Goal: Information Seeking & Learning: Compare options

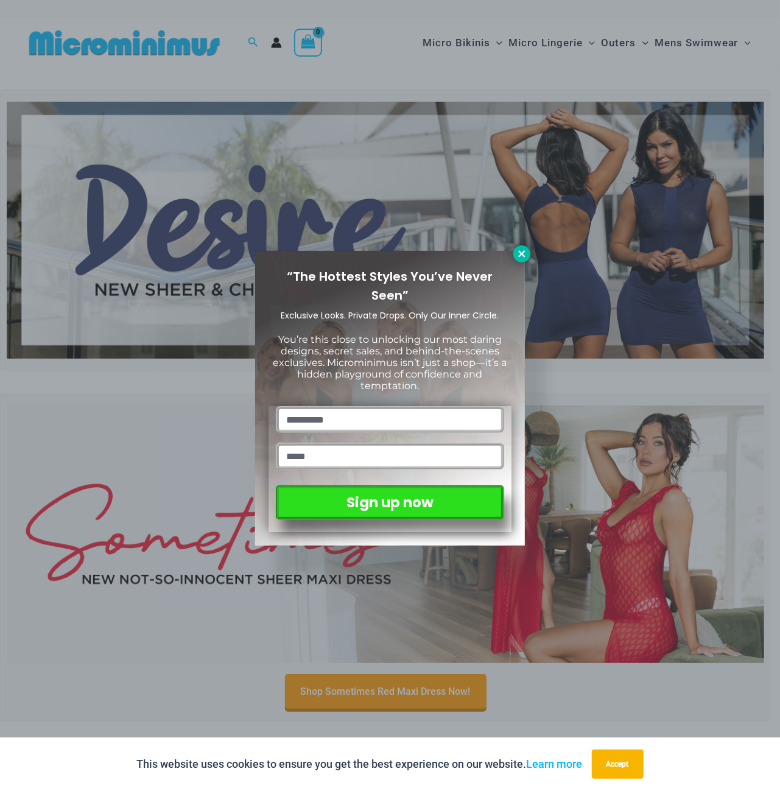
click at [525, 249] on icon at bounding box center [521, 253] width 11 height 11
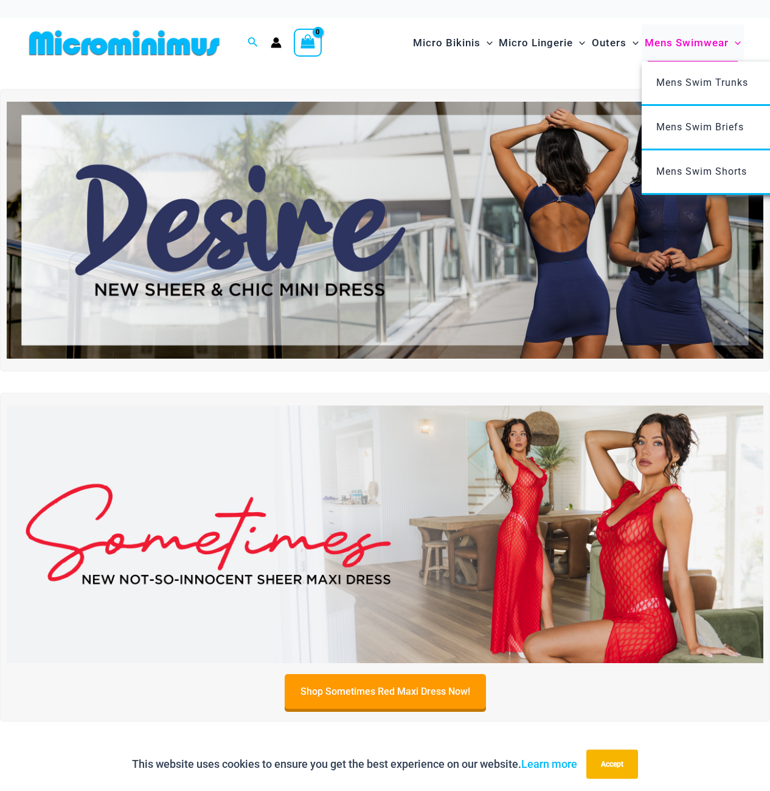
click at [690, 41] on span "Mens Swimwear" at bounding box center [687, 42] width 84 height 31
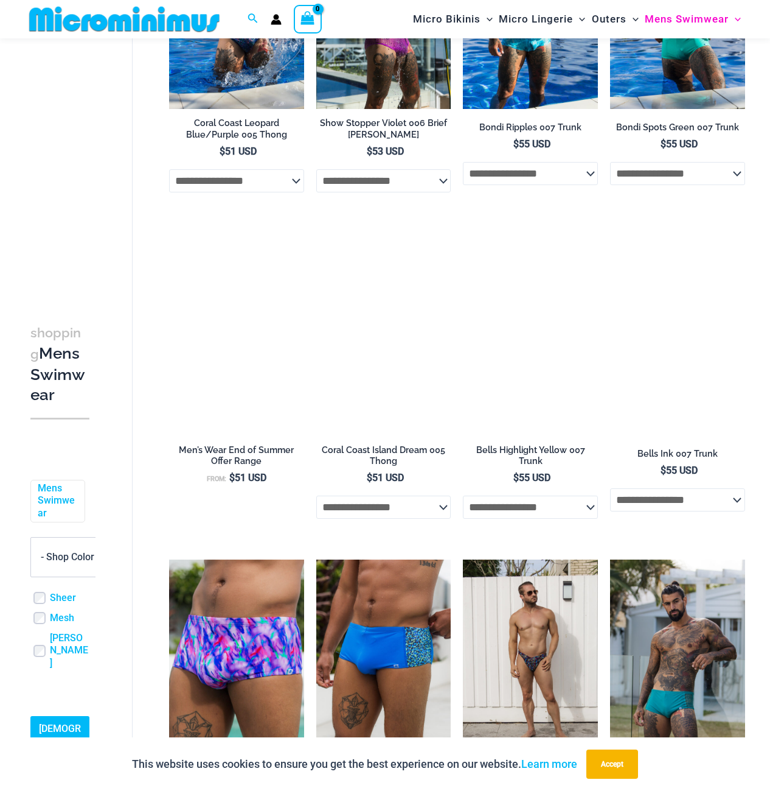
scroll to position [1641, 0]
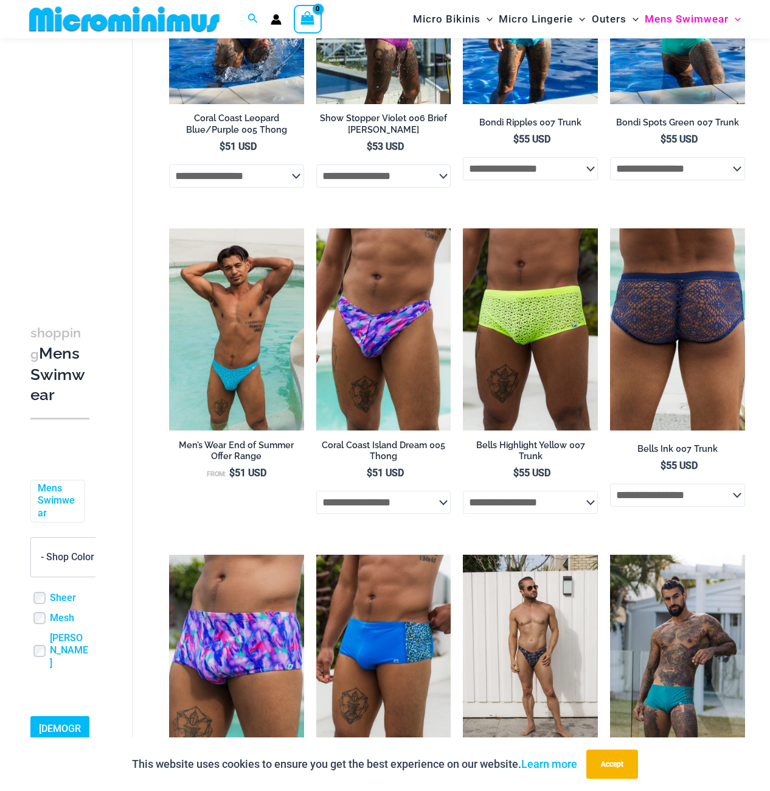
click at [680, 367] on img at bounding box center [677, 329] width 135 height 202
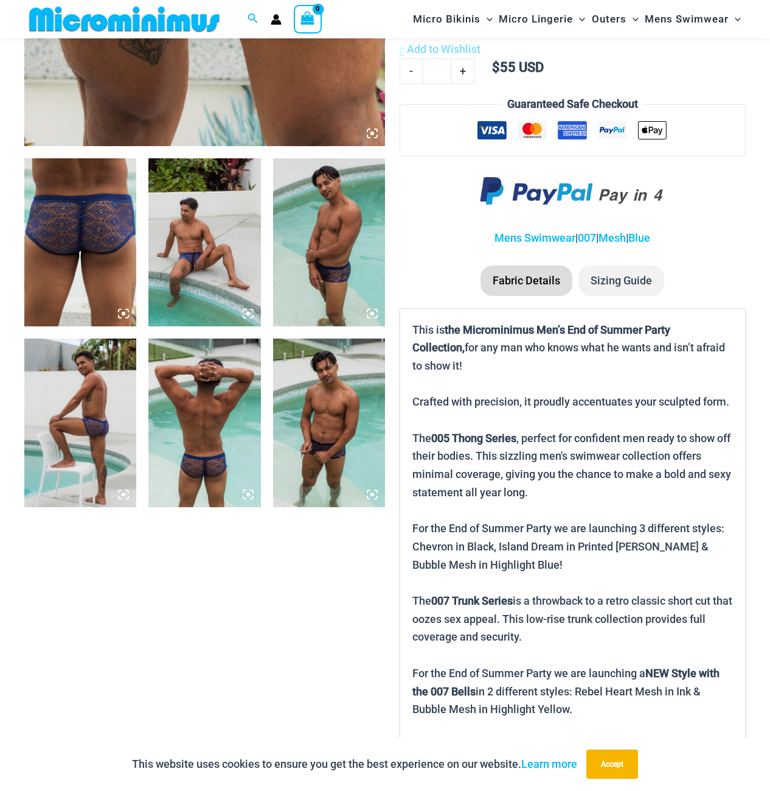
scroll to position [477, 0]
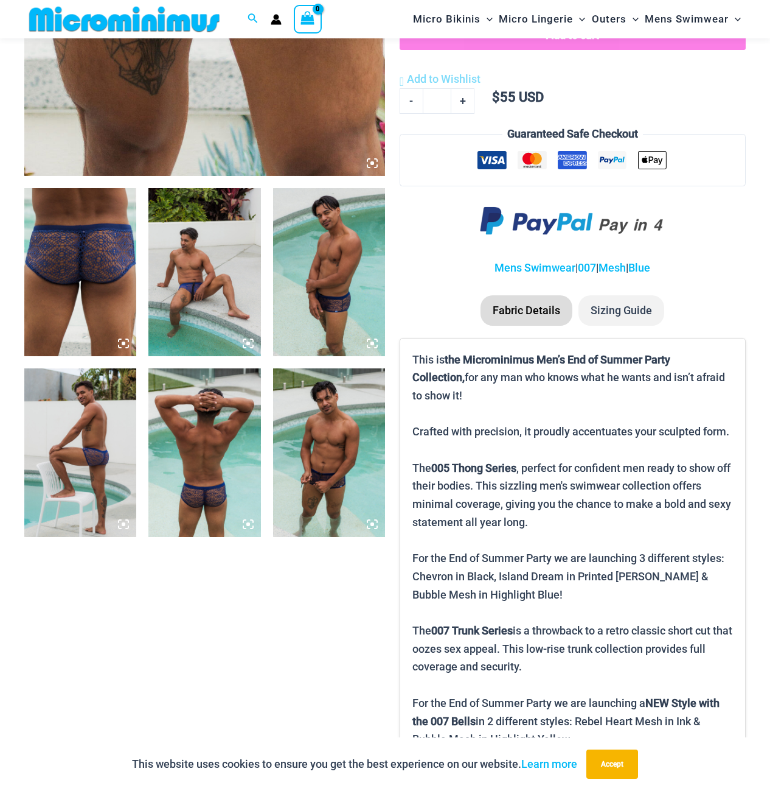
click at [321, 407] on img at bounding box center [329, 452] width 112 height 168
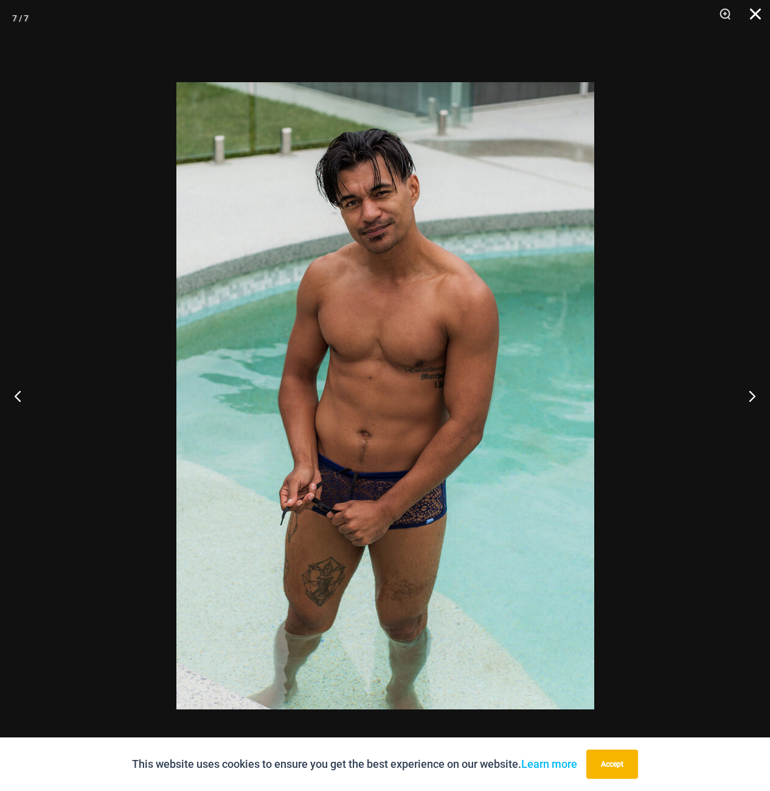
click at [755, 5] on button "Close" at bounding box center [751, 18] width 30 height 37
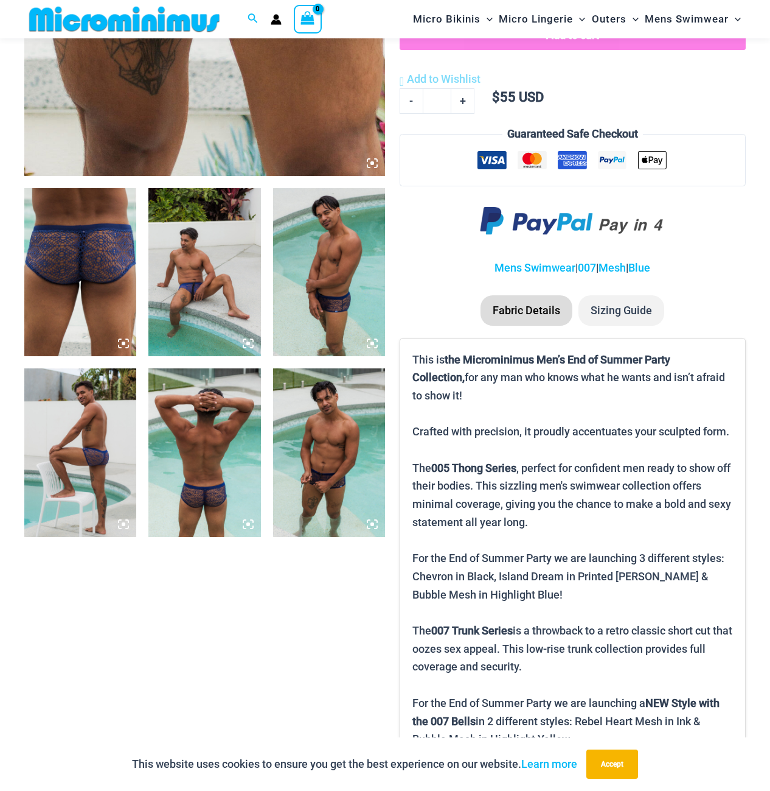
click at [197, 267] on img at bounding box center [204, 272] width 112 height 168
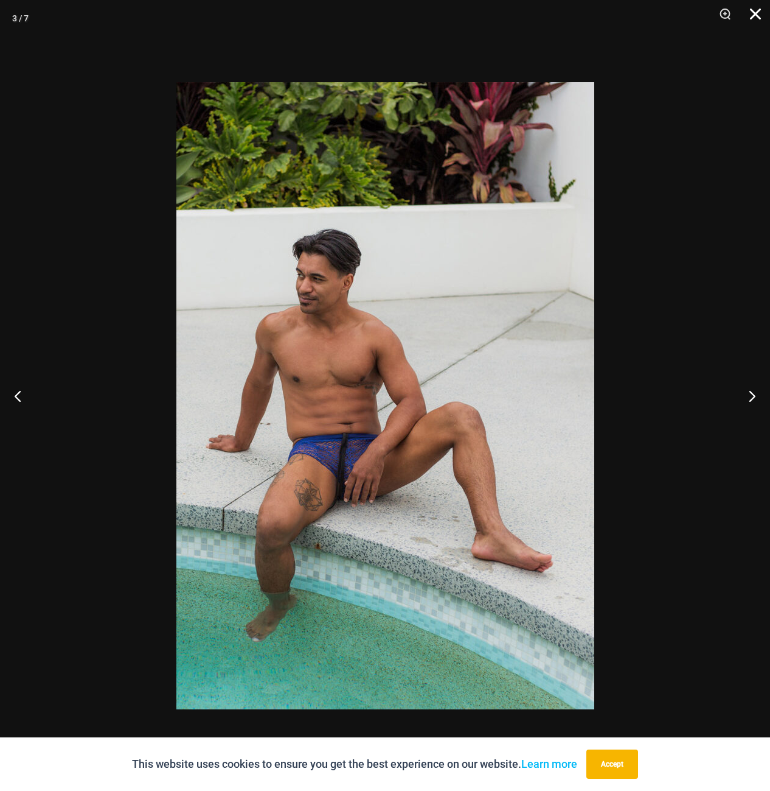
click at [755, 15] on button "Close" at bounding box center [751, 18] width 30 height 37
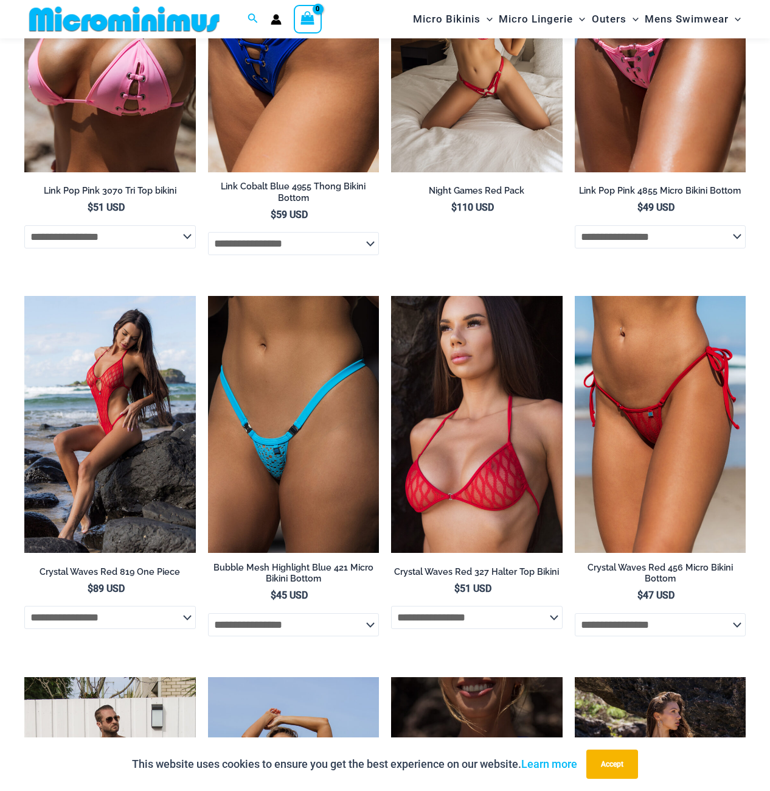
scroll to position [1850, 0]
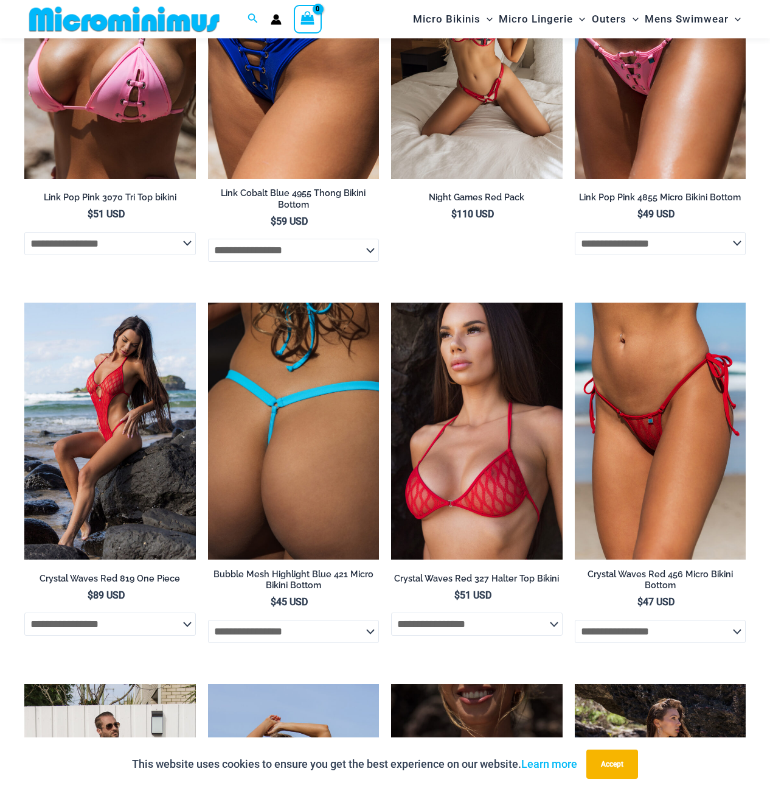
click at [285, 424] on img at bounding box center [294, 430] width 172 height 257
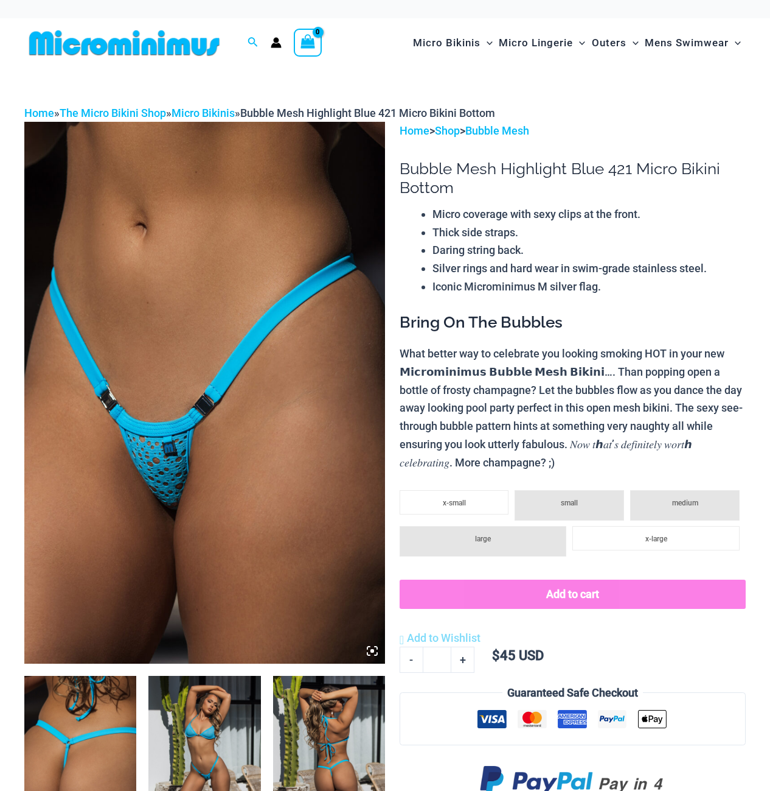
drag, startPoint x: 0, startPoint y: 0, endPoint x: 212, endPoint y: 726, distance: 756.3
click at [212, 726] on img at bounding box center [204, 760] width 112 height 168
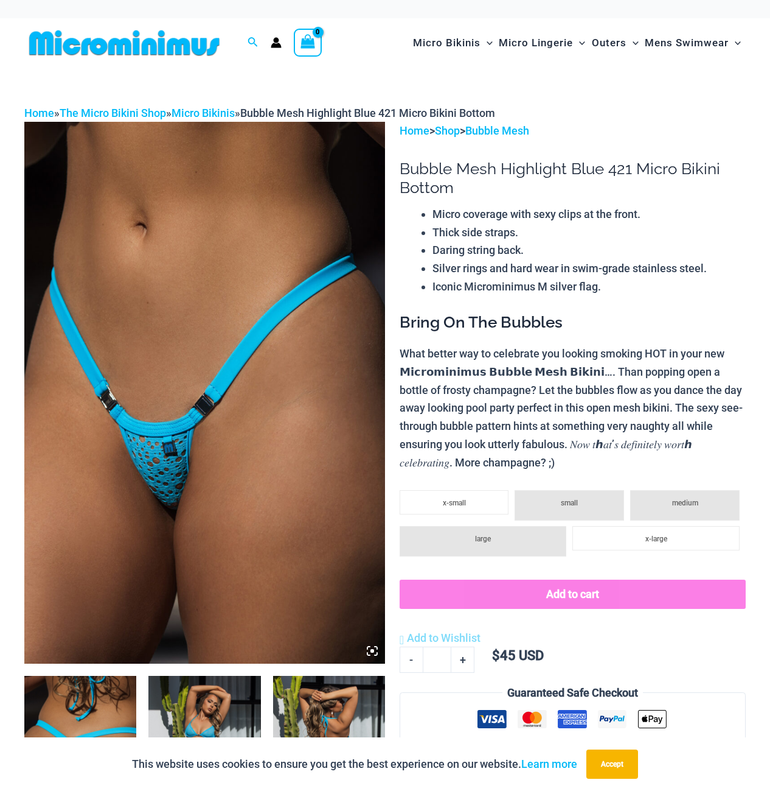
click at [222, 711] on img at bounding box center [204, 760] width 112 height 168
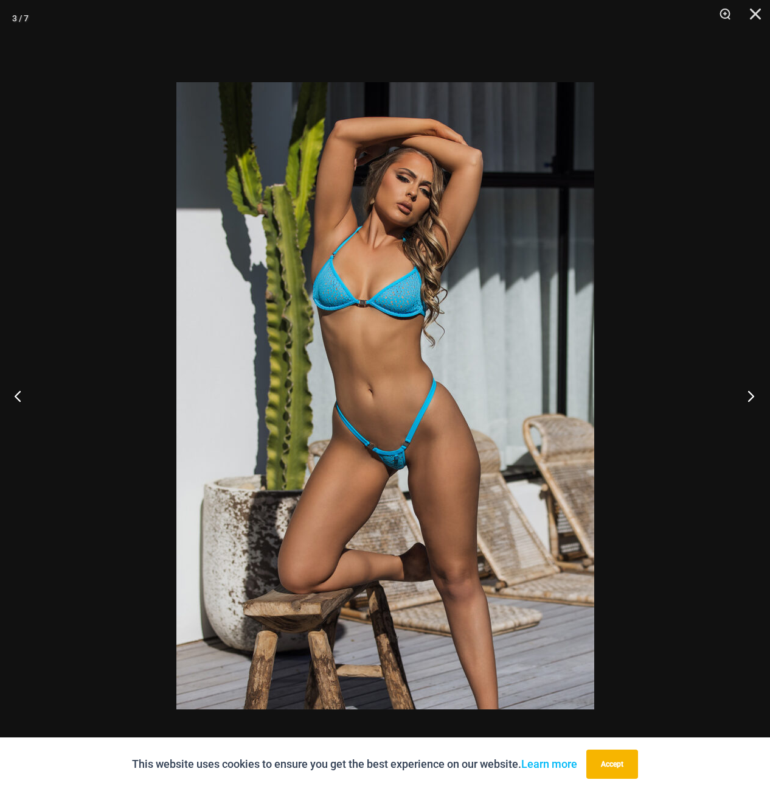
click at [752, 393] on button "Next" at bounding box center [748, 395] width 46 height 61
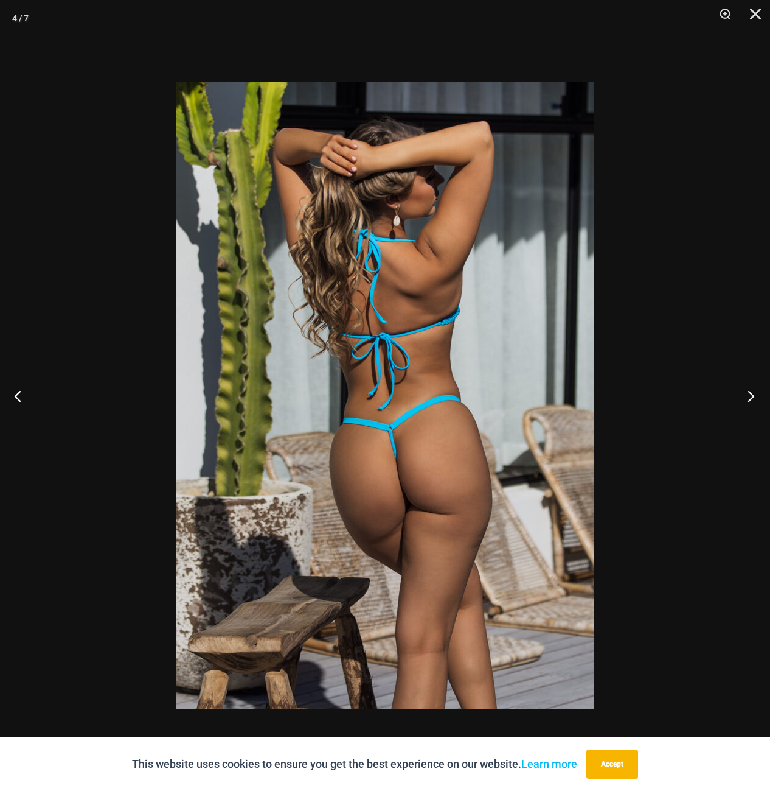
click at [752, 393] on button "Next" at bounding box center [748, 395] width 46 height 61
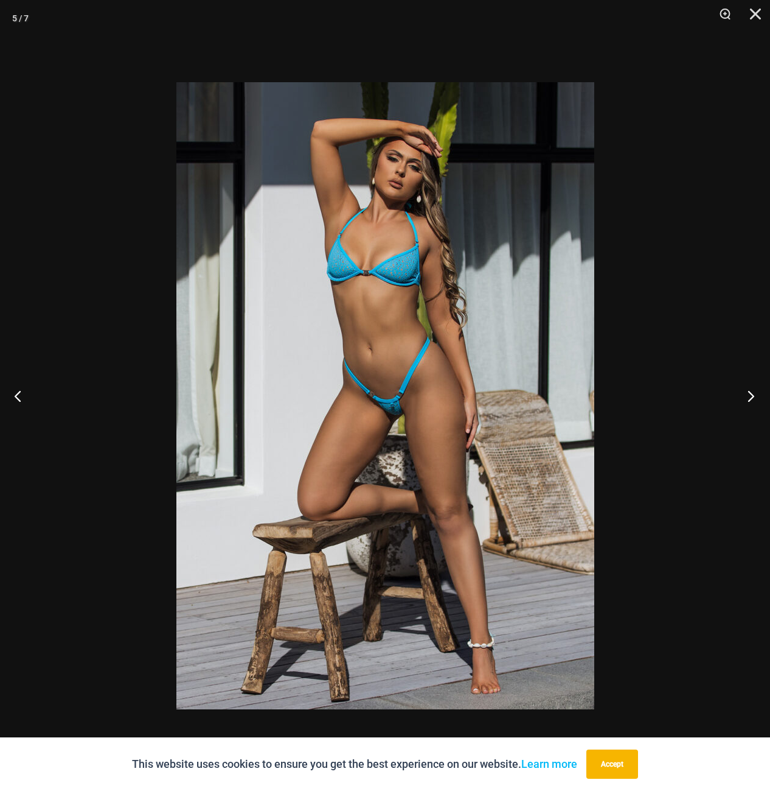
click at [752, 393] on button "Next" at bounding box center [748, 395] width 46 height 61
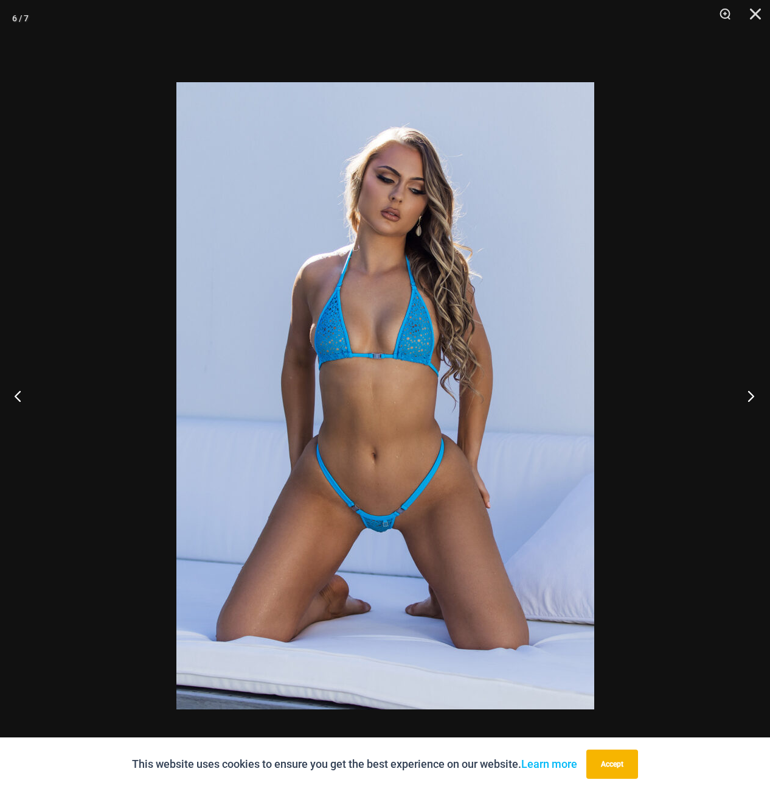
click at [752, 393] on button "Next" at bounding box center [748, 395] width 46 height 61
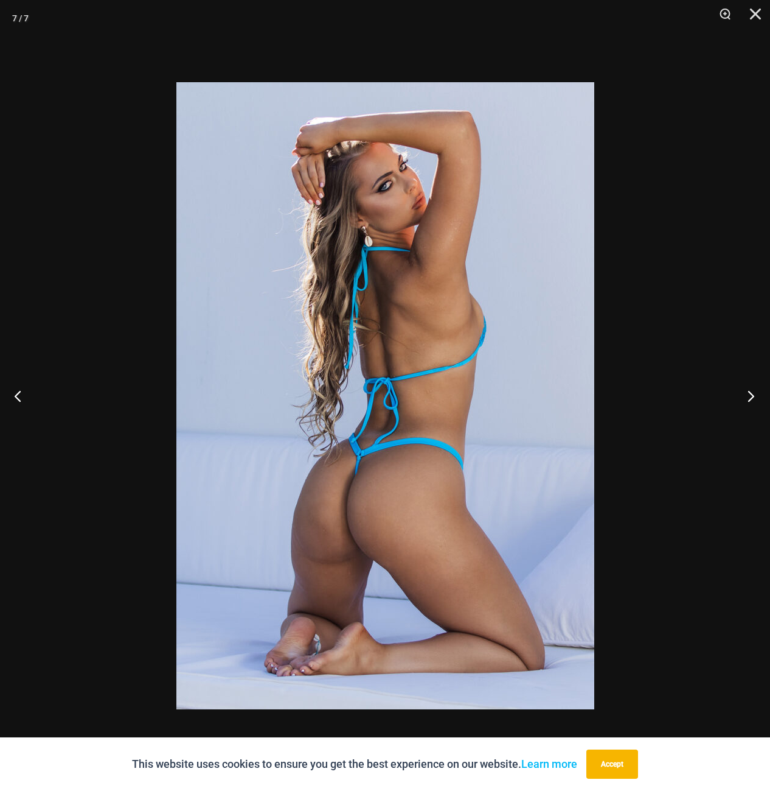
click at [752, 393] on button "Next" at bounding box center [748, 395] width 46 height 61
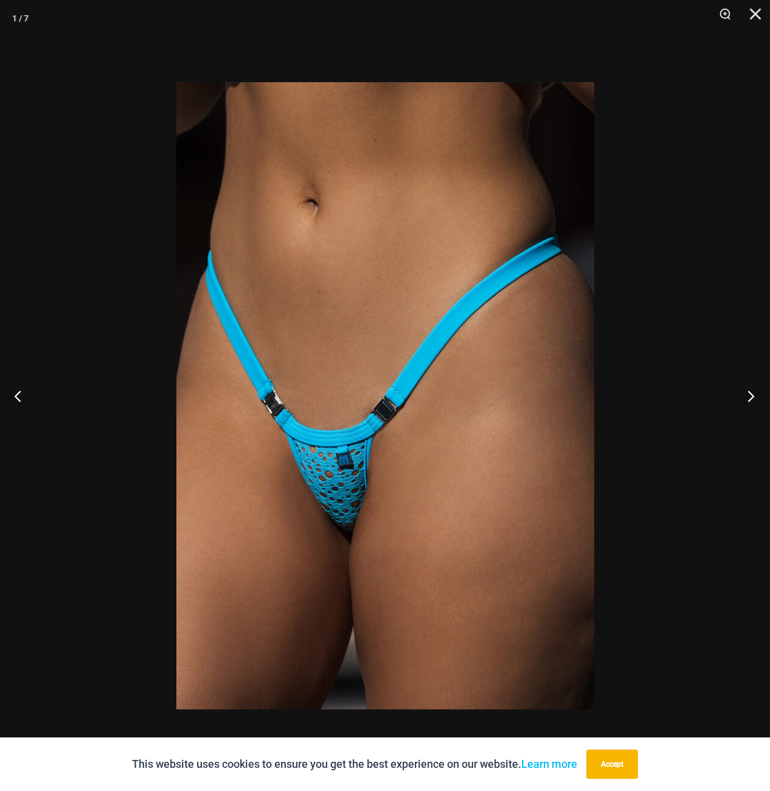
click at [752, 393] on button "Next" at bounding box center [748, 395] width 46 height 61
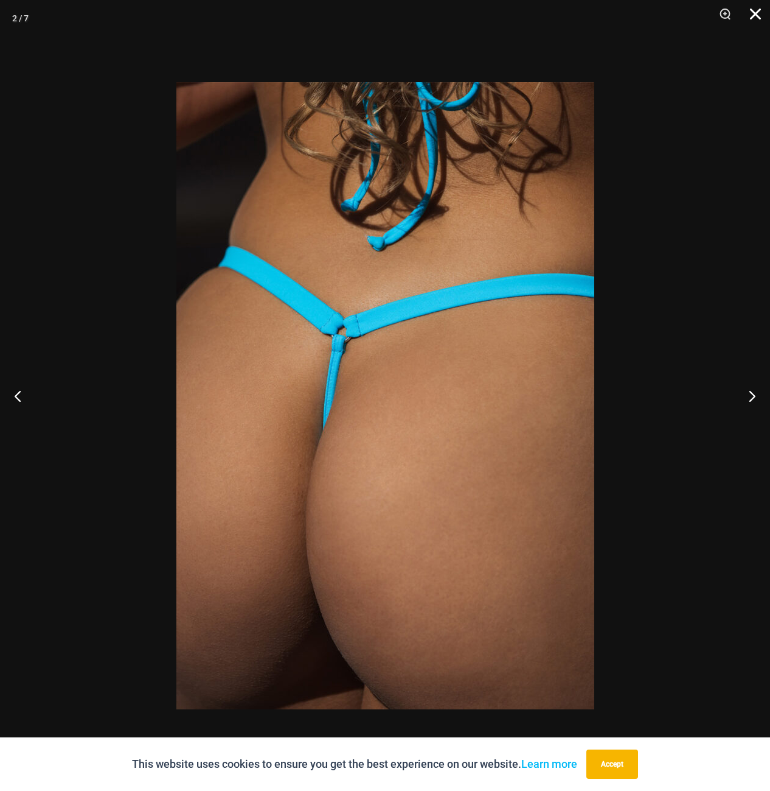
click at [752, 14] on button "Close" at bounding box center [751, 18] width 30 height 37
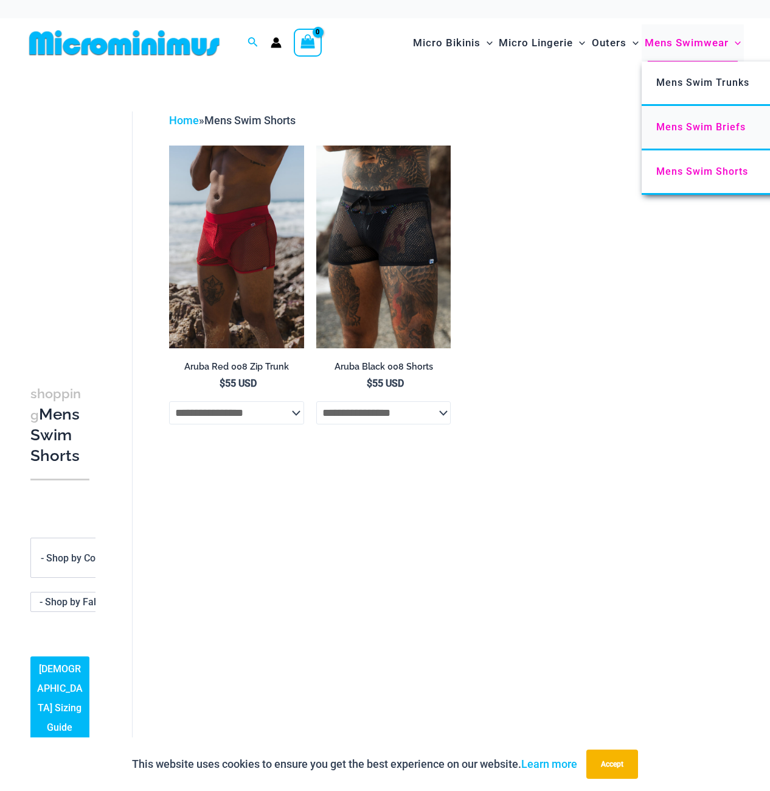
click at [704, 130] on span "Mens Swim Briefs" at bounding box center [701, 127] width 89 height 12
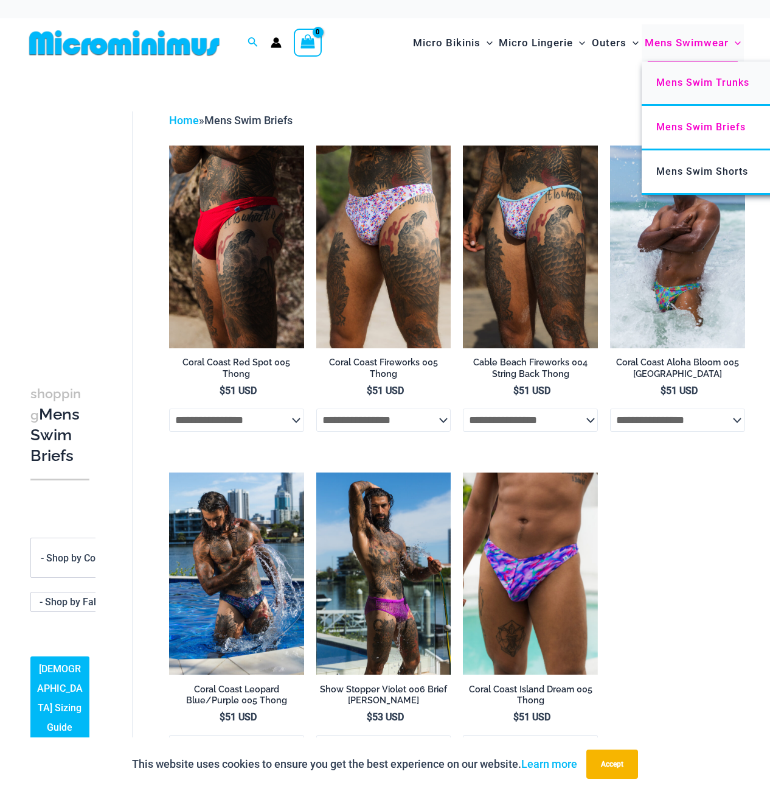
click at [691, 123] on span "Mens Swim Briefs" at bounding box center [701, 127] width 89 height 12
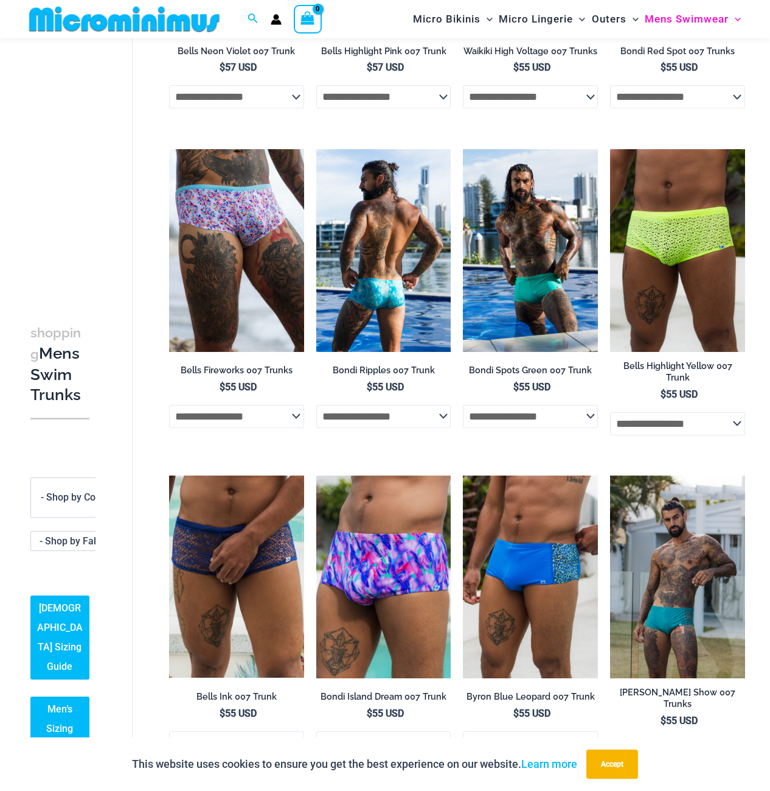
scroll to position [355, 0]
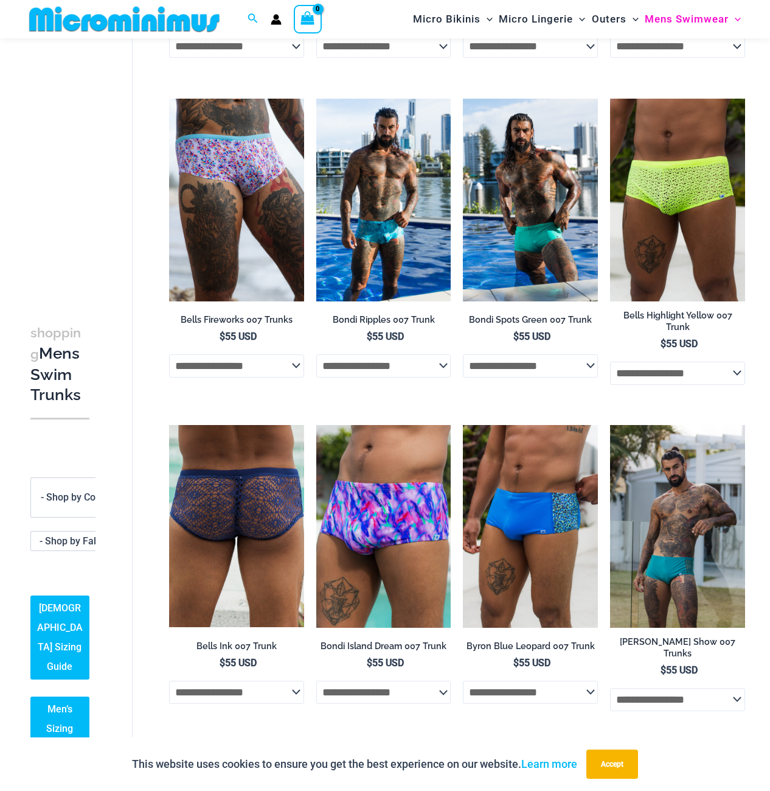
click at [246, 528] on img at bounding box center [236, 526] width 135 height 202
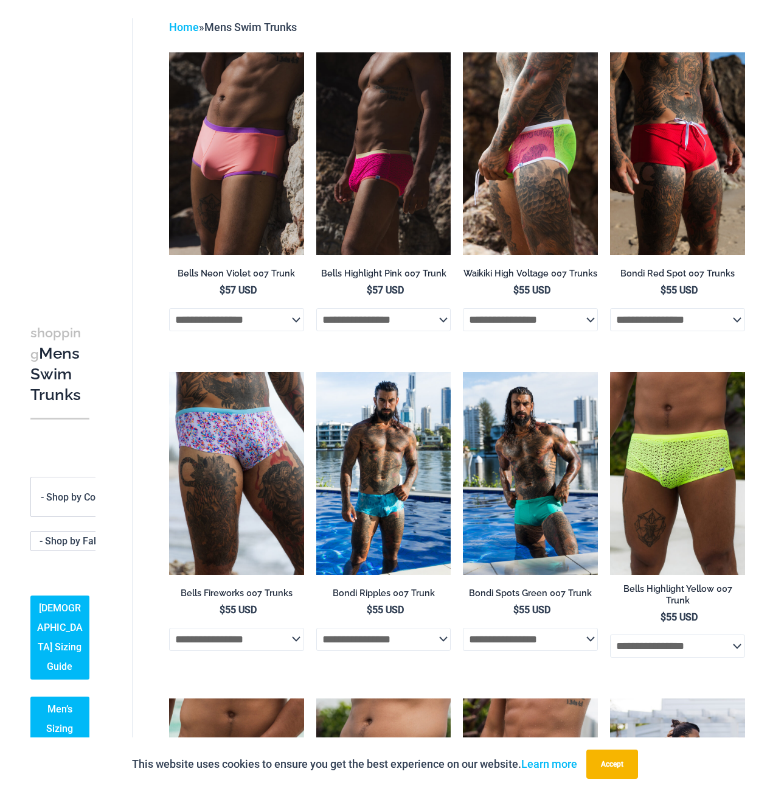
scroll to position [0, 0]
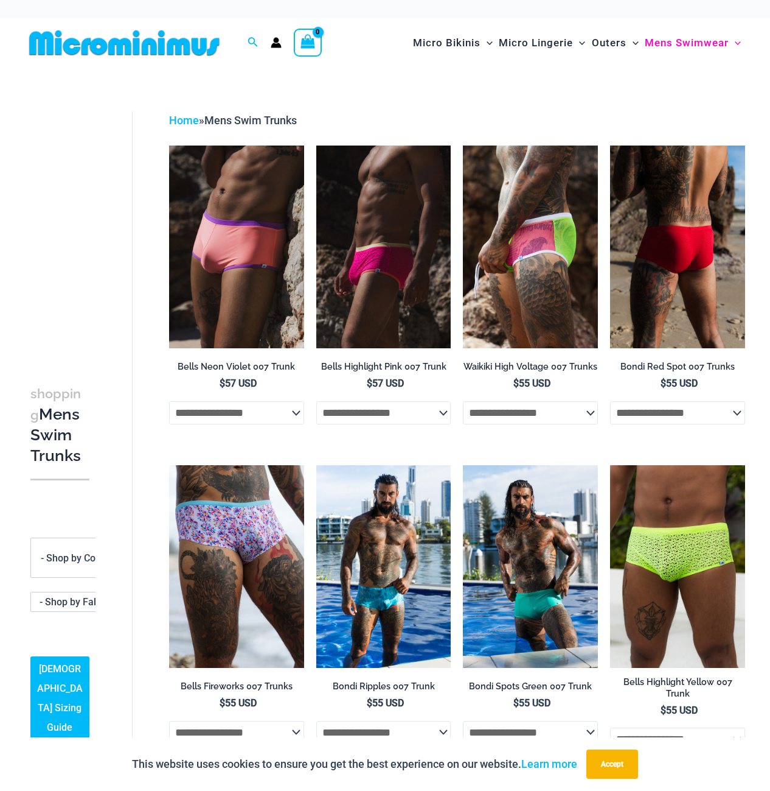
click at [692, 272] on img at bounding box center [677, 246] width 135 height 203
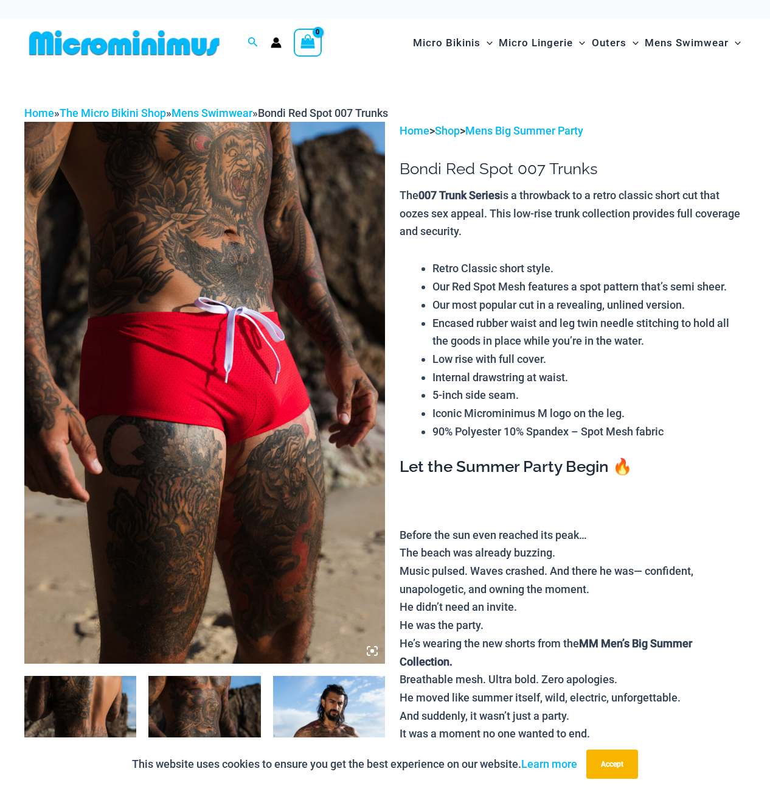
click at [231, 705] on img at bounding box center [204, 760] width 112 height 168
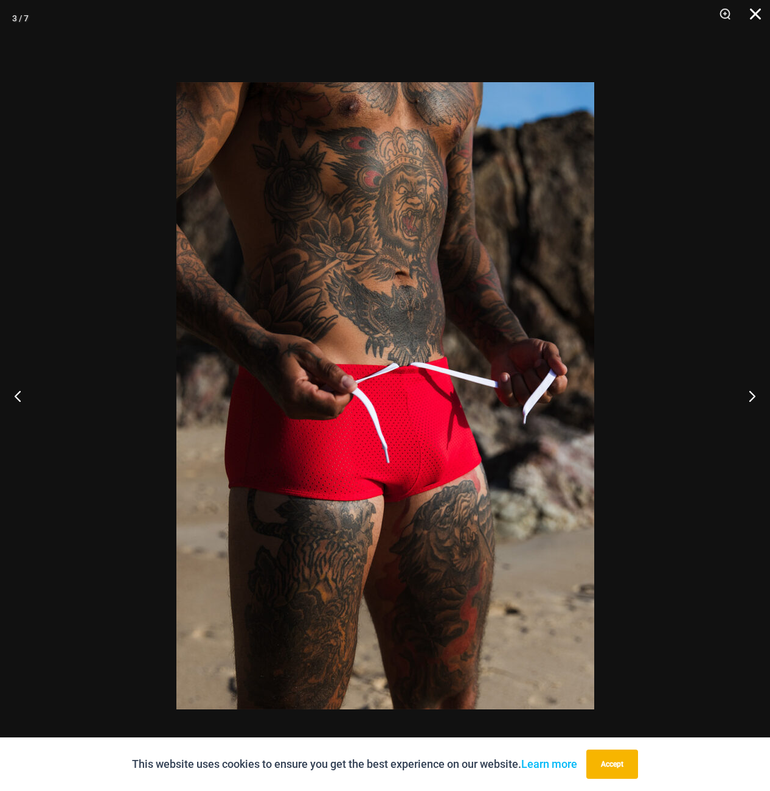
click at [751, 13] on button "Close" at bounding box center [751, 18] width 30 height 37
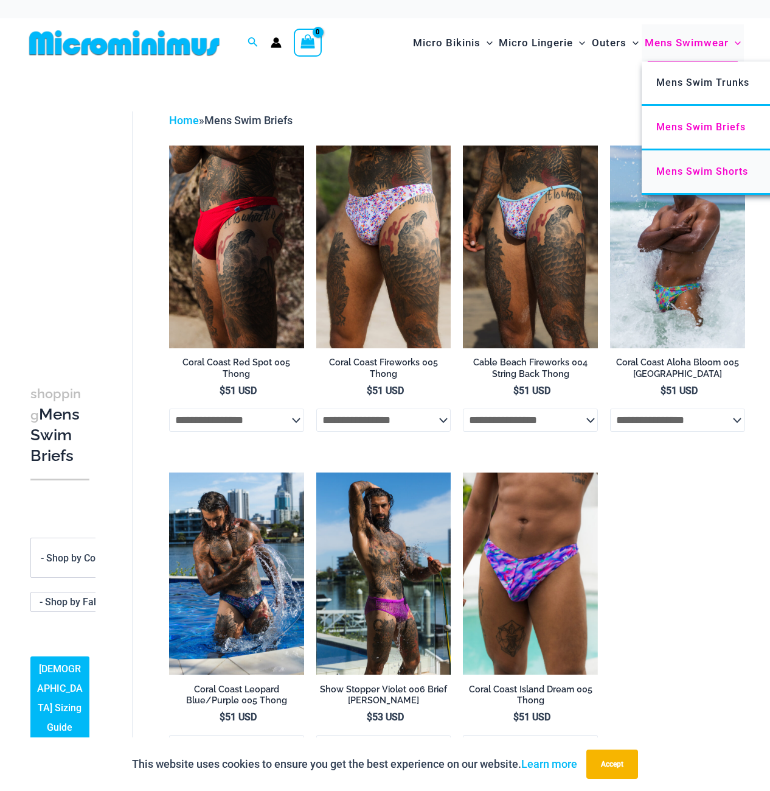
click at [704, 172] on span "Mens Swim Shorts" at bounding box center [703, 172] width 92 height 12
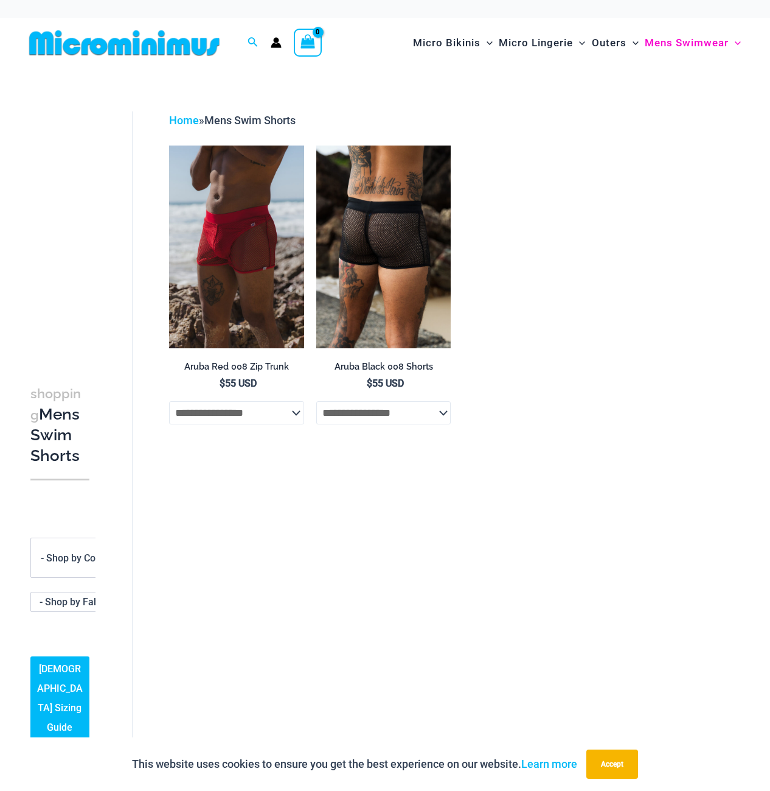
click at [421, 212] on img at bounding box center [383, 246] width 135 height 203
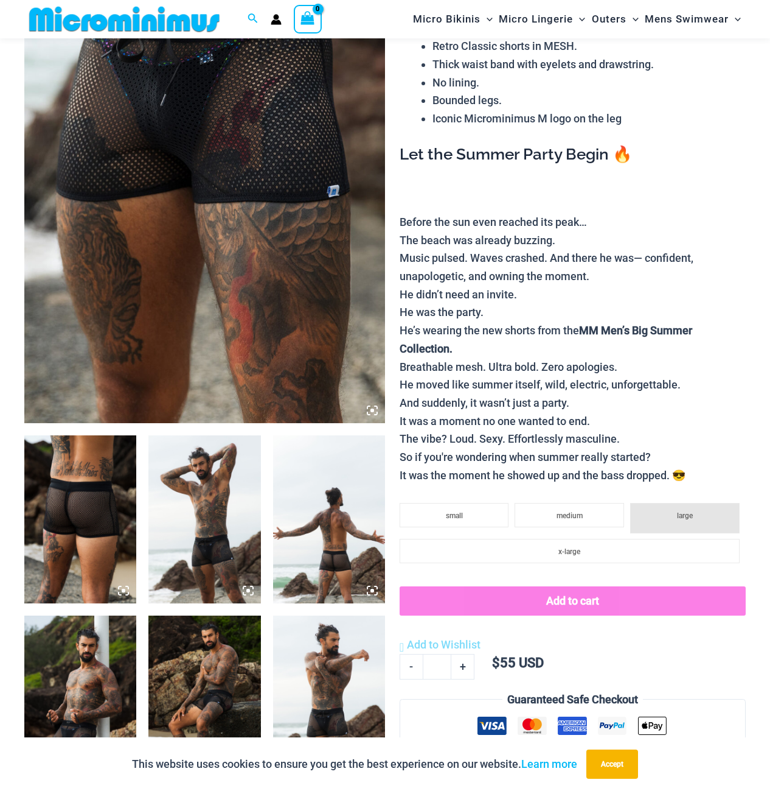
scroll to position [232, 0]
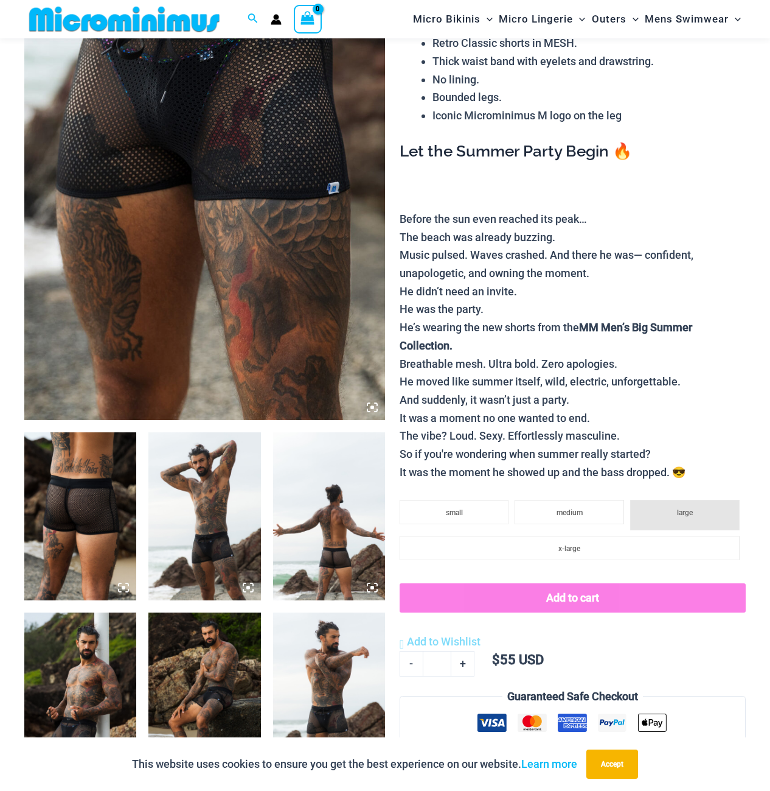
click at [97, 489] on img at bounding box center [80, 516] width 112 height 168
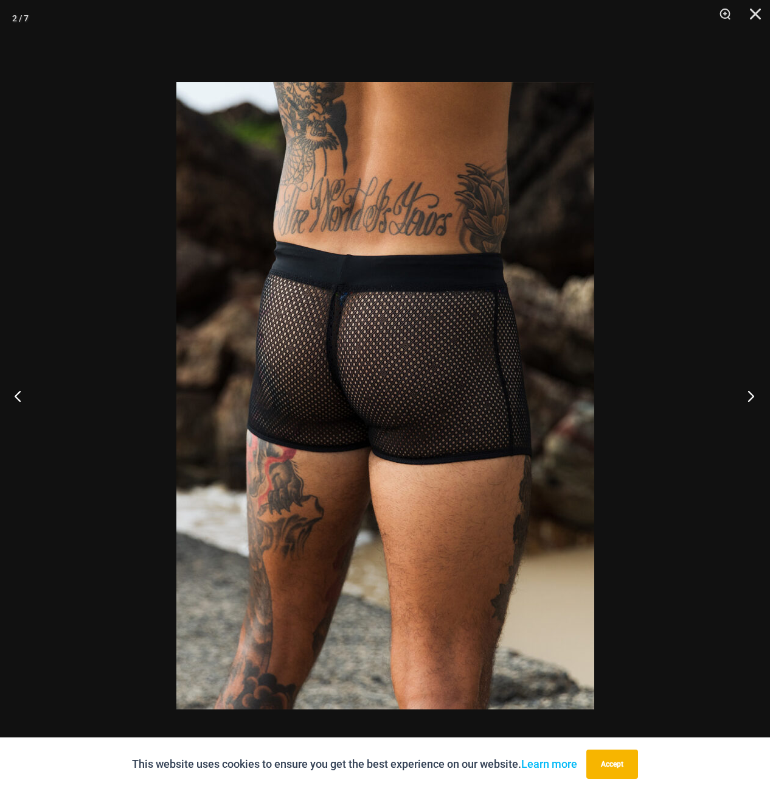
click at [753, 393] on button "Next" at bounding box center [748, 395] width 46 height 61
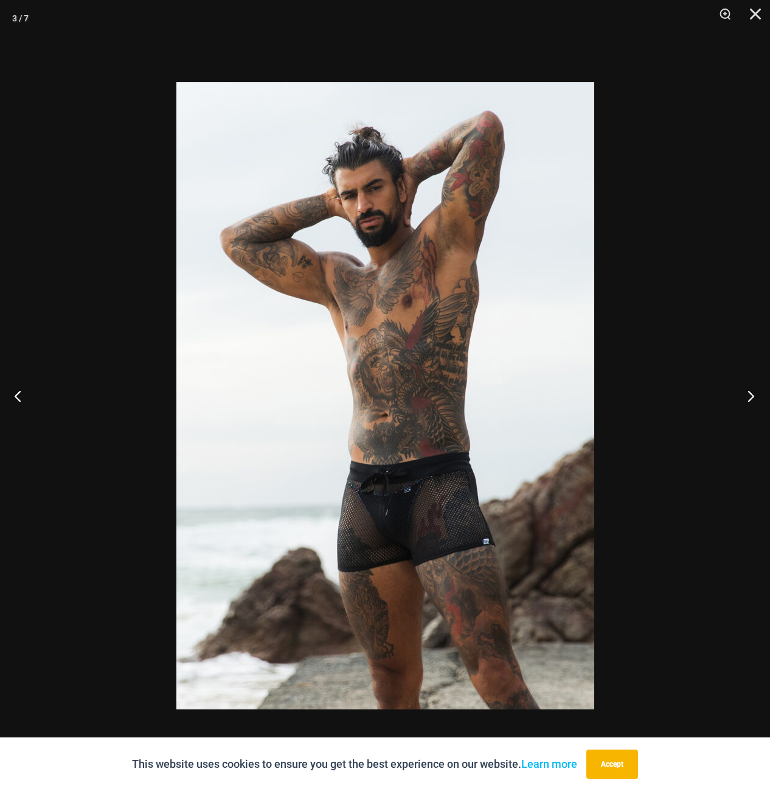
click at [755, 393] on button "Next" at bounding box center [748, 395] width 46 height 61
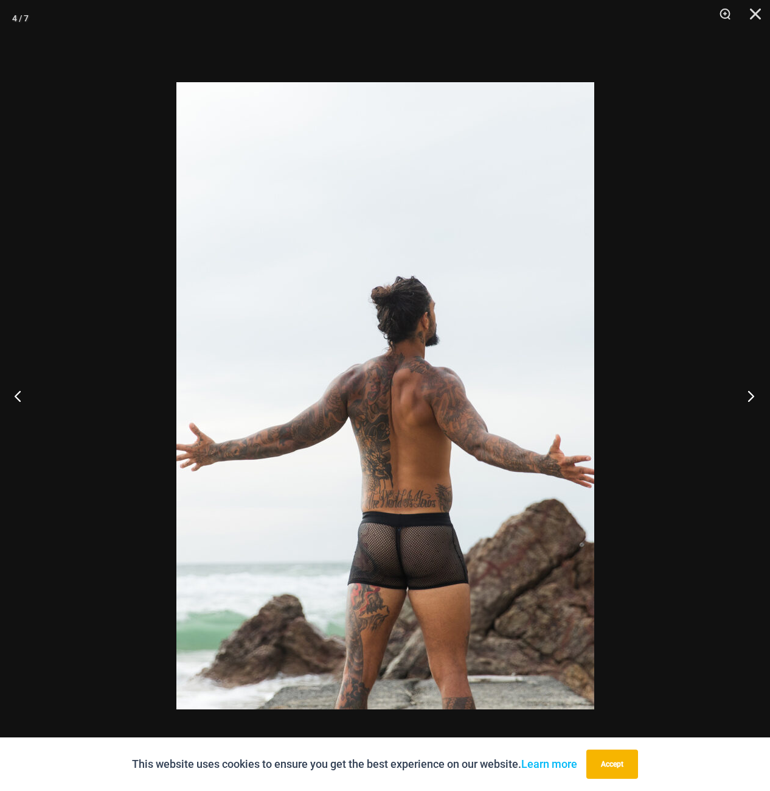
click at [755, 393] on button "Next" at bounding box center [748, 395] width 46 height 61
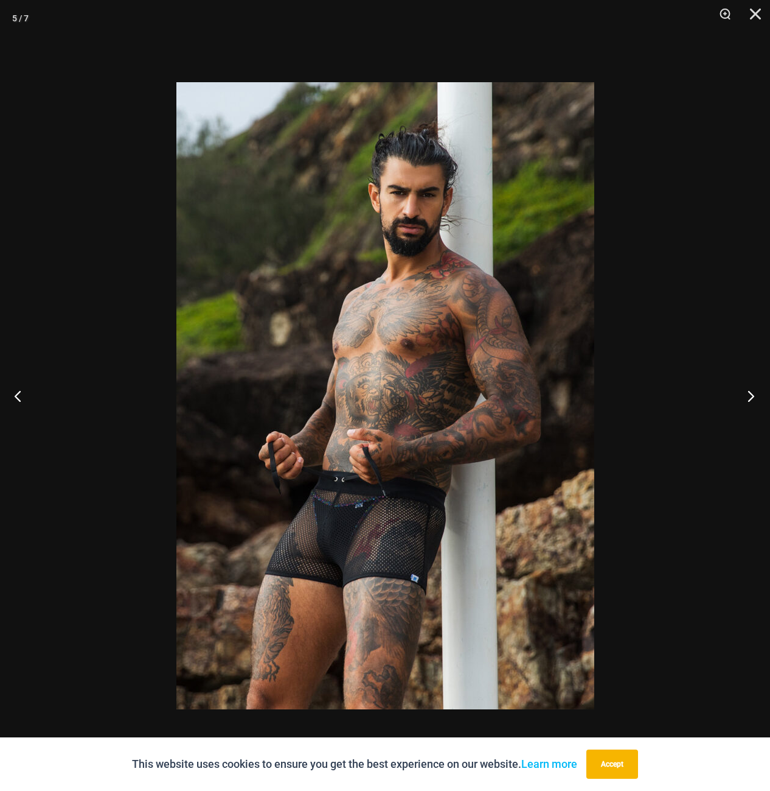
click at [755, 393] on button "Next" at bounding box center [748, 395] width 46 height 61
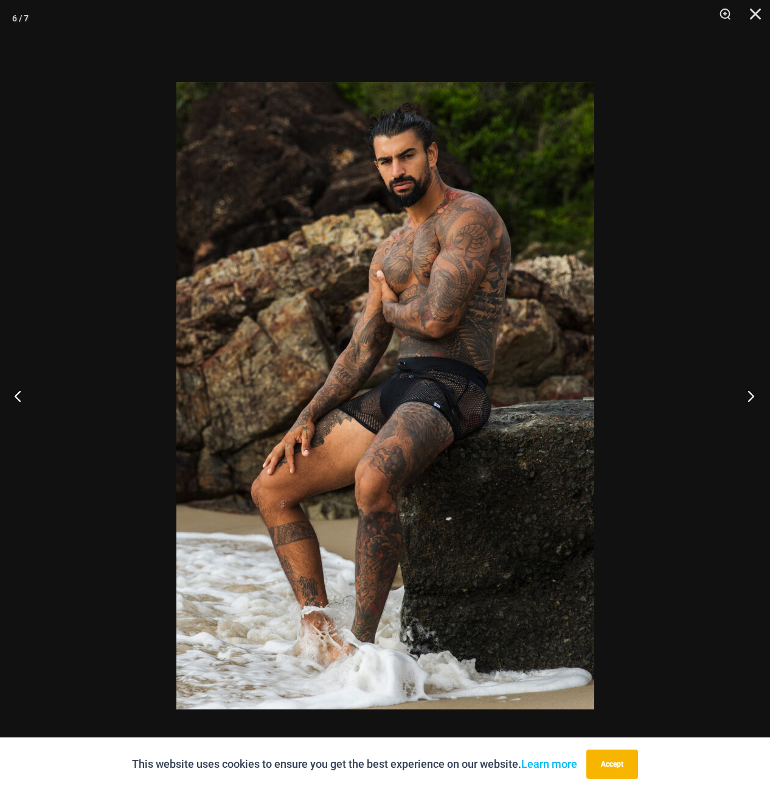
click at [755, 393] on button "Next" at bounding box center [748, 395] width 46 height 61
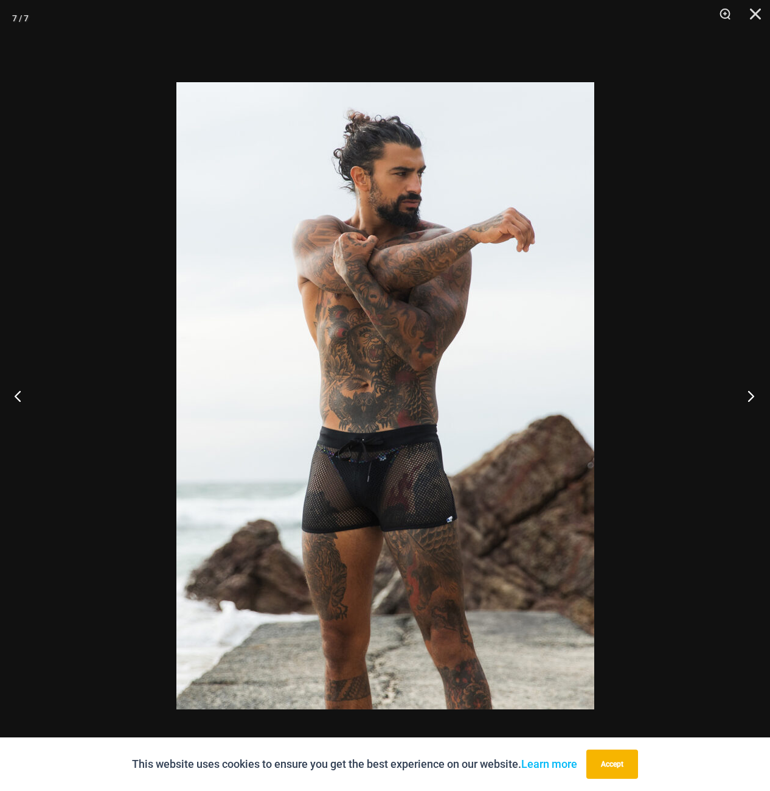
click at [755, 393] on button "Next" at bounding box center [748, 395] width 46 height 61
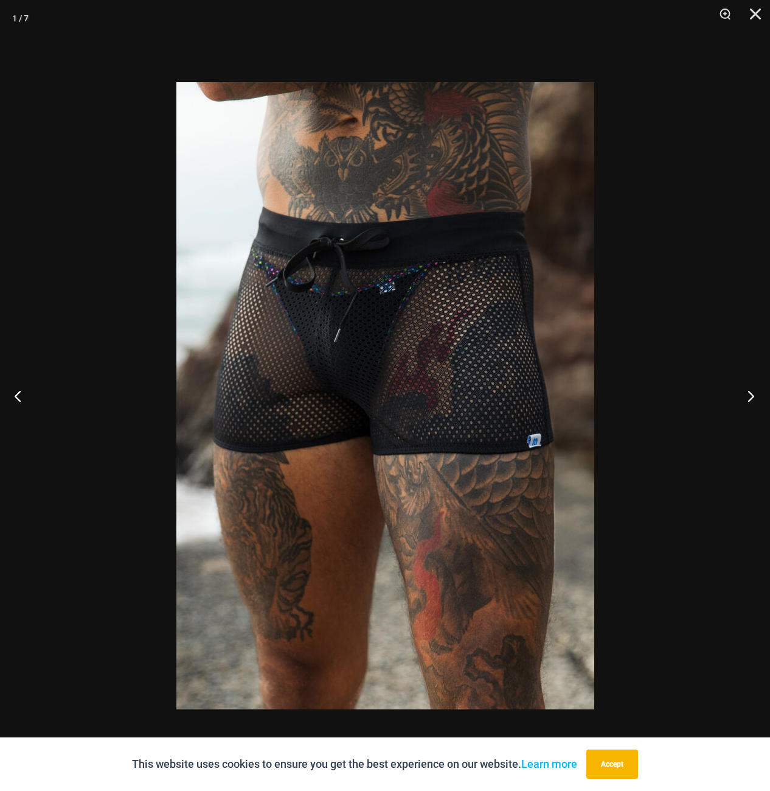
click at [755, 393] on button "Next" at bounding box center [748, 395] width 46 height 61
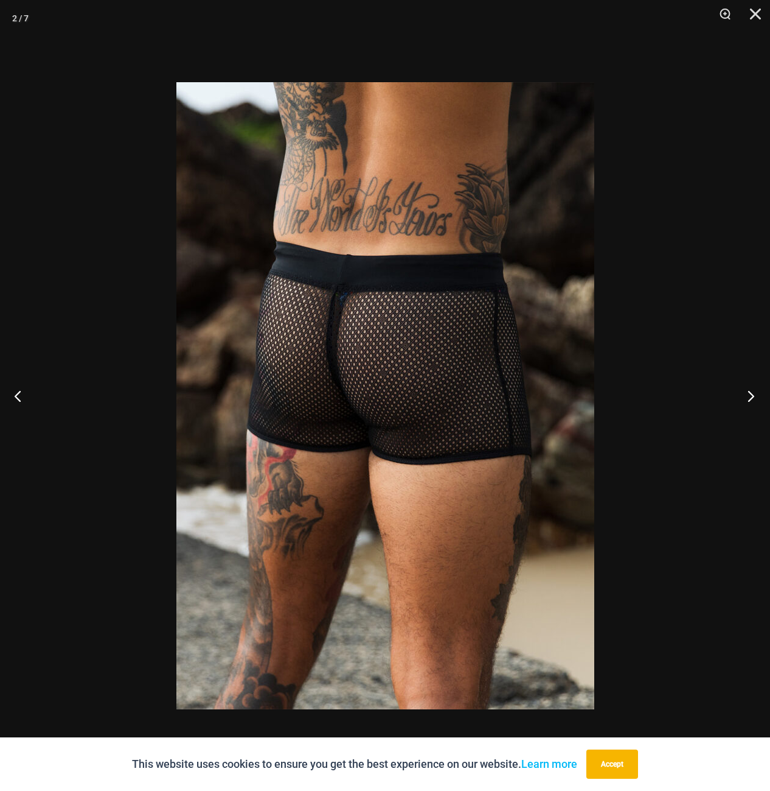
click at [755, 393] on button "Next" at bounding box center [748, 395] width 46 height 61
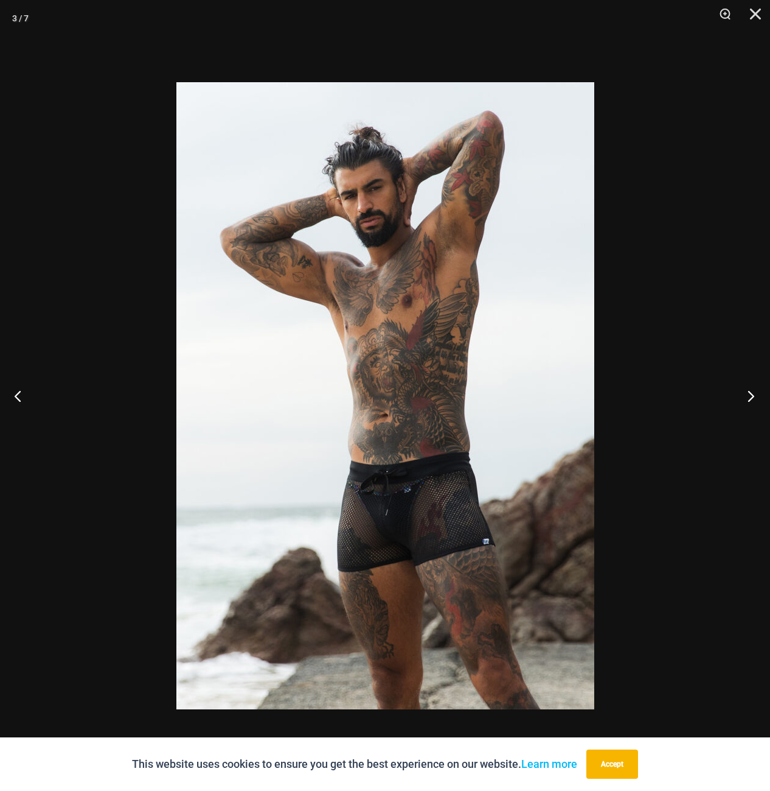
click at [755, 393] on button "Next" at bounding box center [748, 395] width 46 height 61
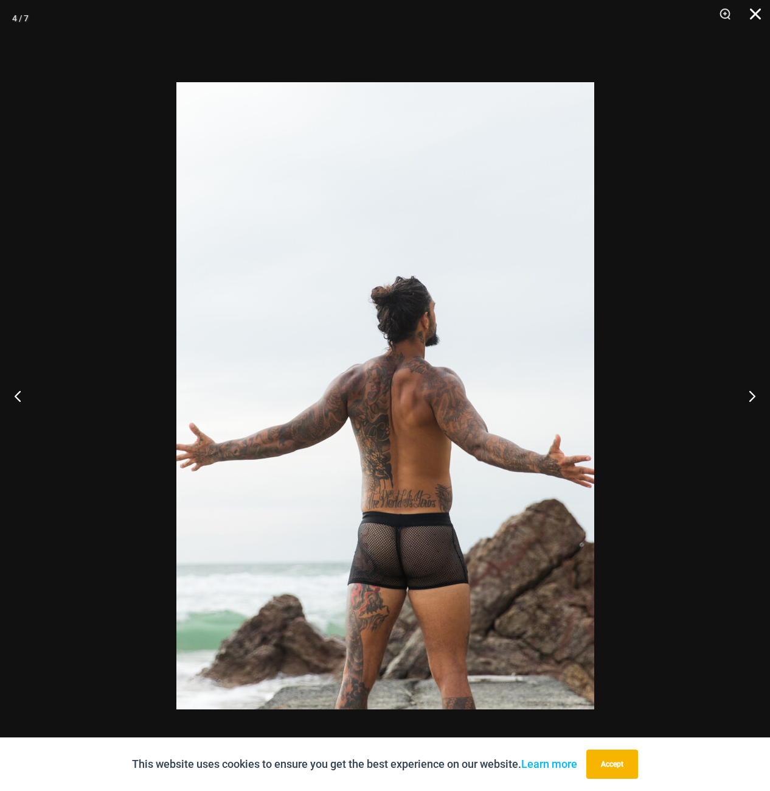
click at [751, 12] on button "Close" at bounding box center [751, 18] width 30 height 37
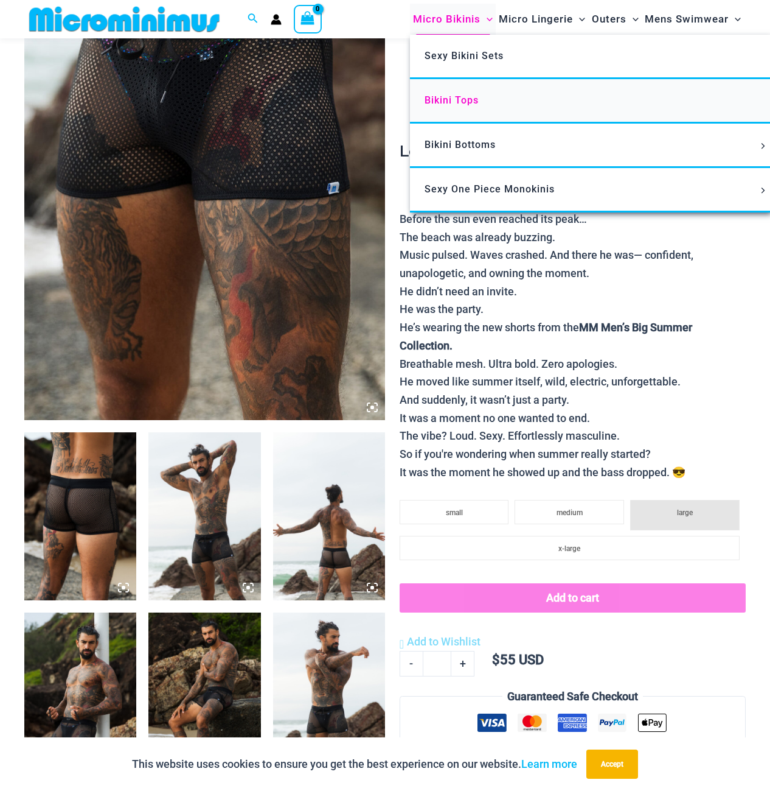
click at [465, 91] on link "Bikini Tops" at bounding box center [591, 101] width 362 height 44
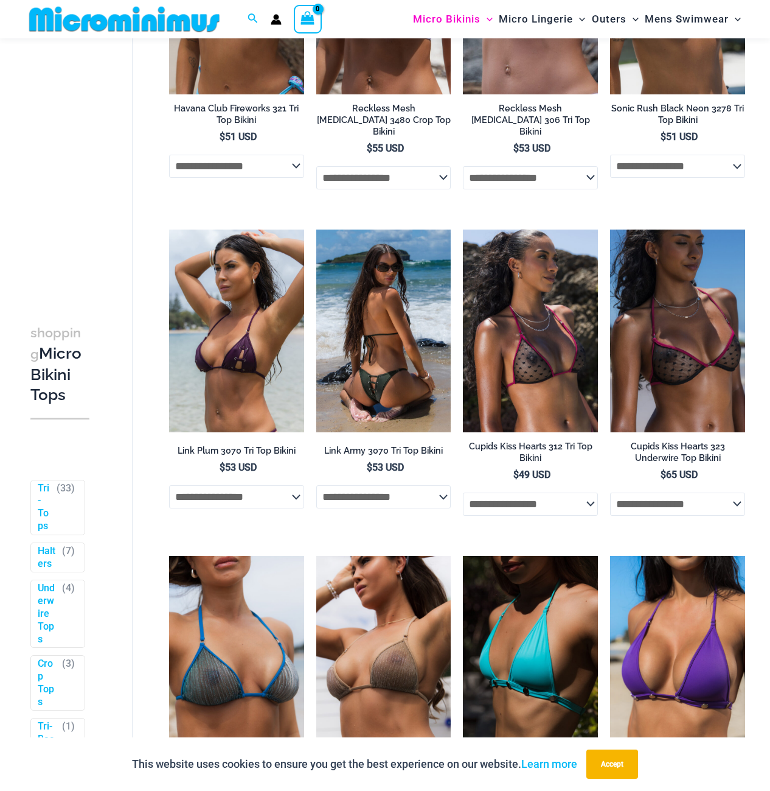
scroll to position [2556, 0]
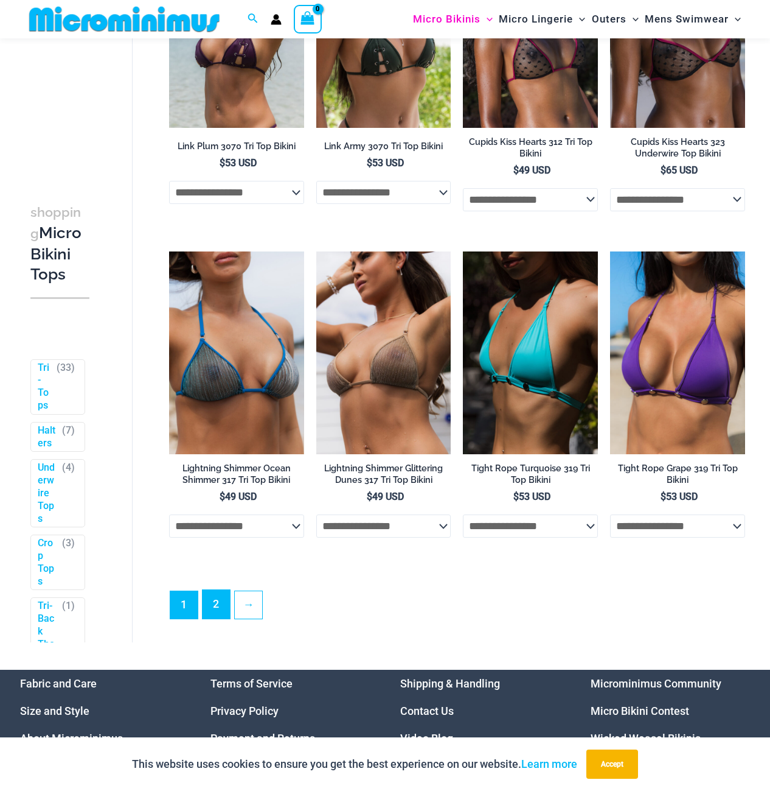
click at [220, 607] on link "2" at bounding box center [216, 604] width 27 height 29
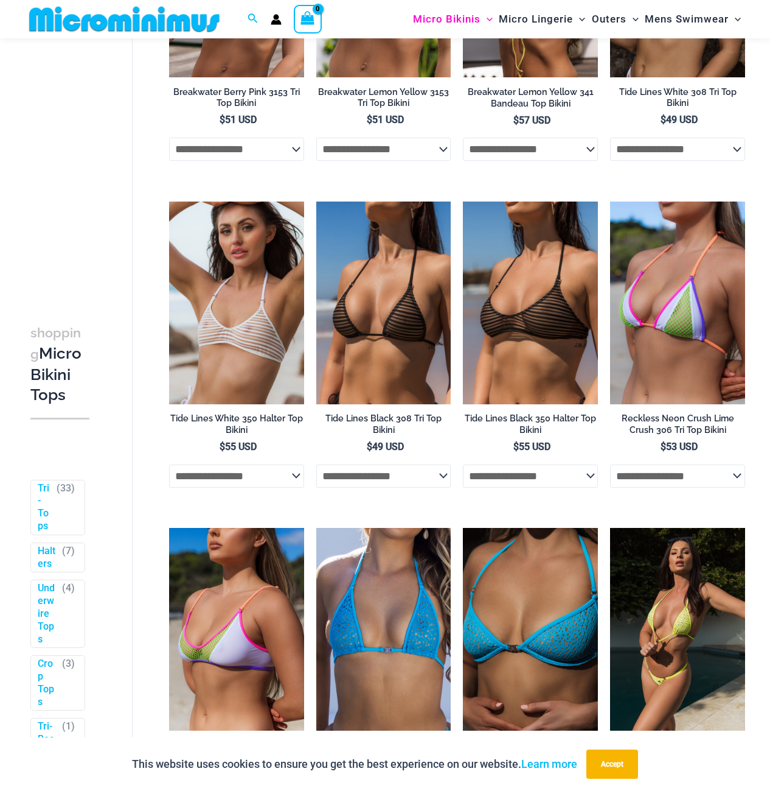
scroll to position [234, 0]
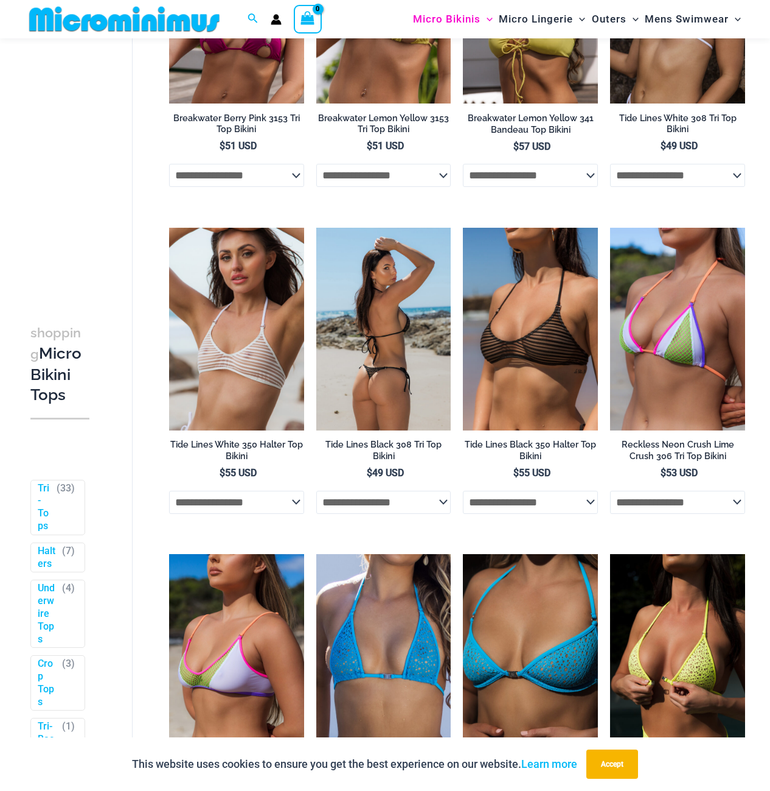
click at [407, 376] on img at bounding box center [383, 329] width 135 height 203
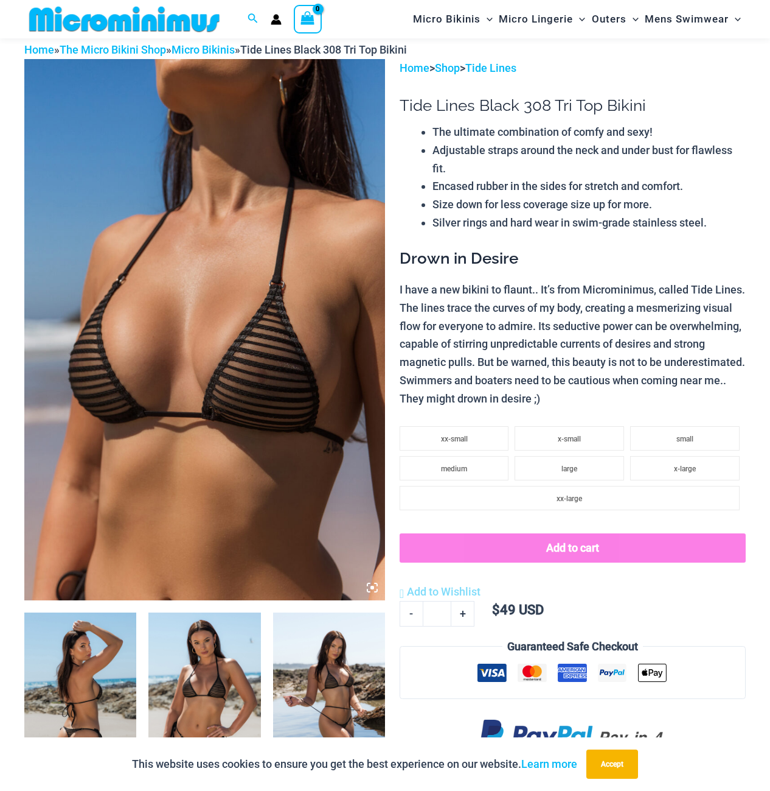
scroll to position [53, 0]
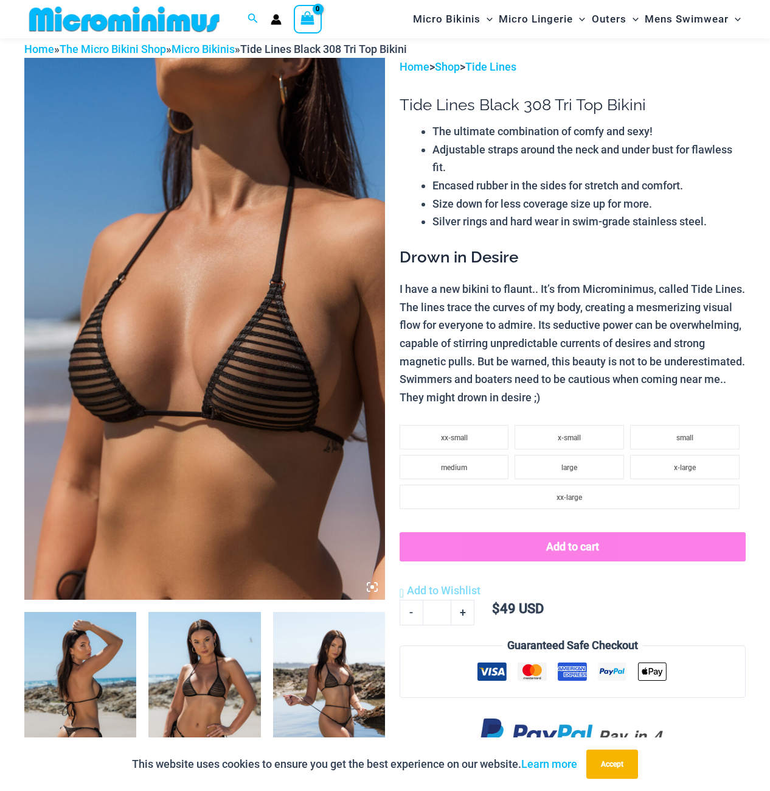
click at [218, 670] on img at bounding box center [204, 696] width 112 height 168
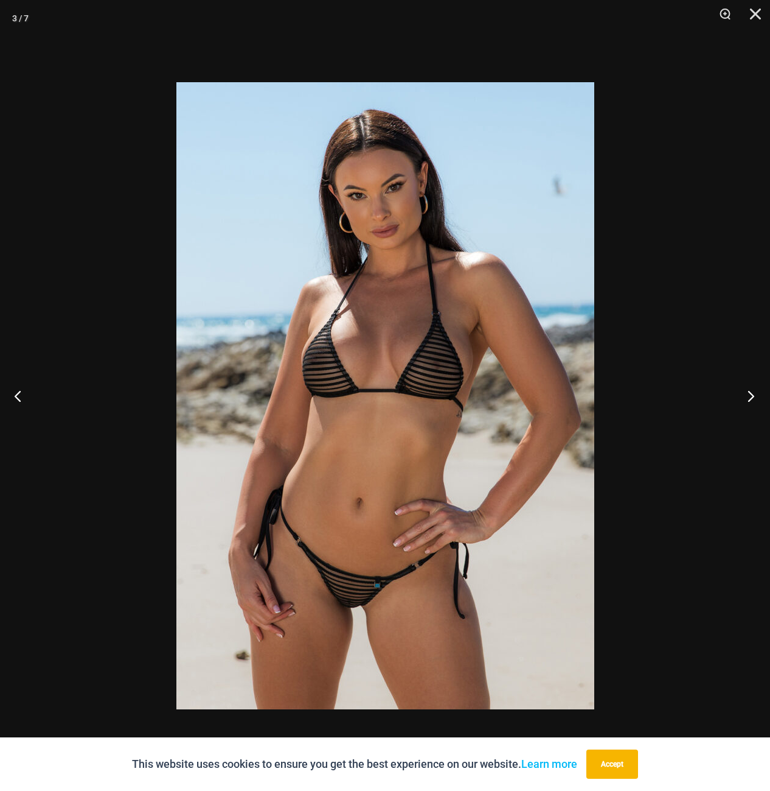
click at [757, 393] on button "Next" at bounding box center [748, 395] width 46 height 61
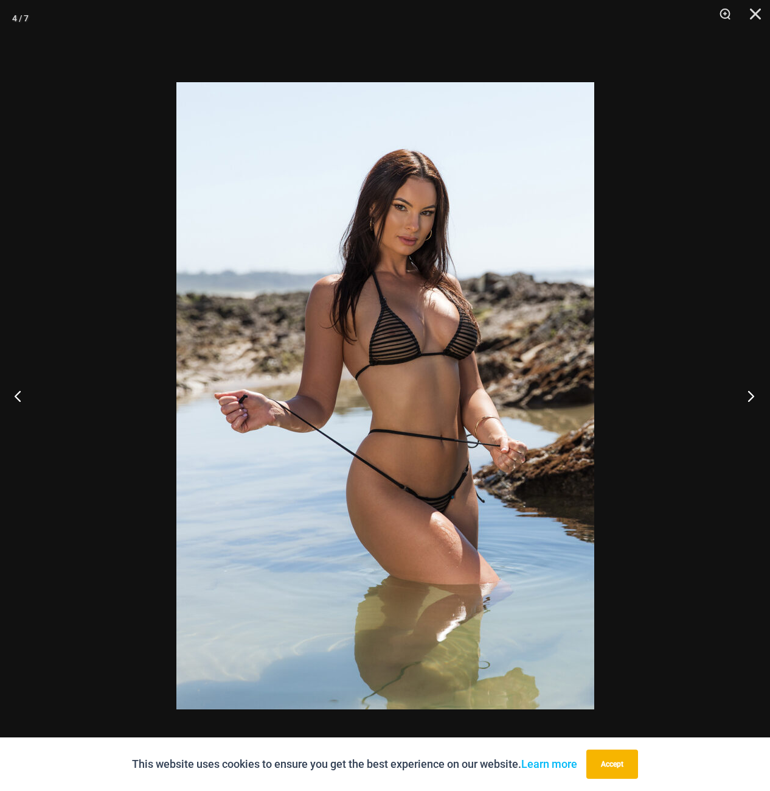
click at [757, 393] on button "Next" at bounding box center [748, 395] width 46 height 61
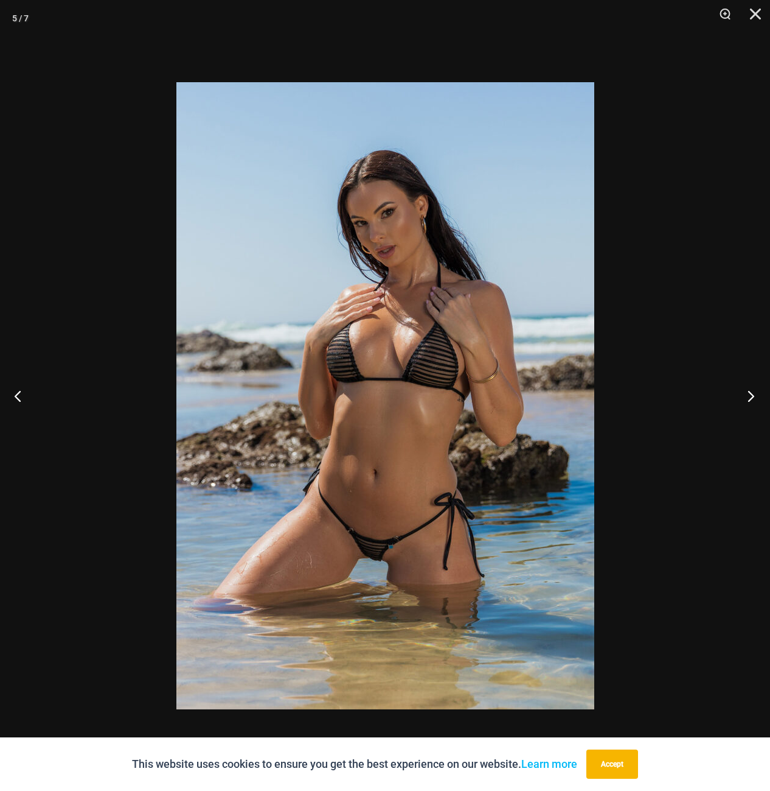
click at [757, 393] on button "Next" at bounding box center [748, 395] width 46 height 61
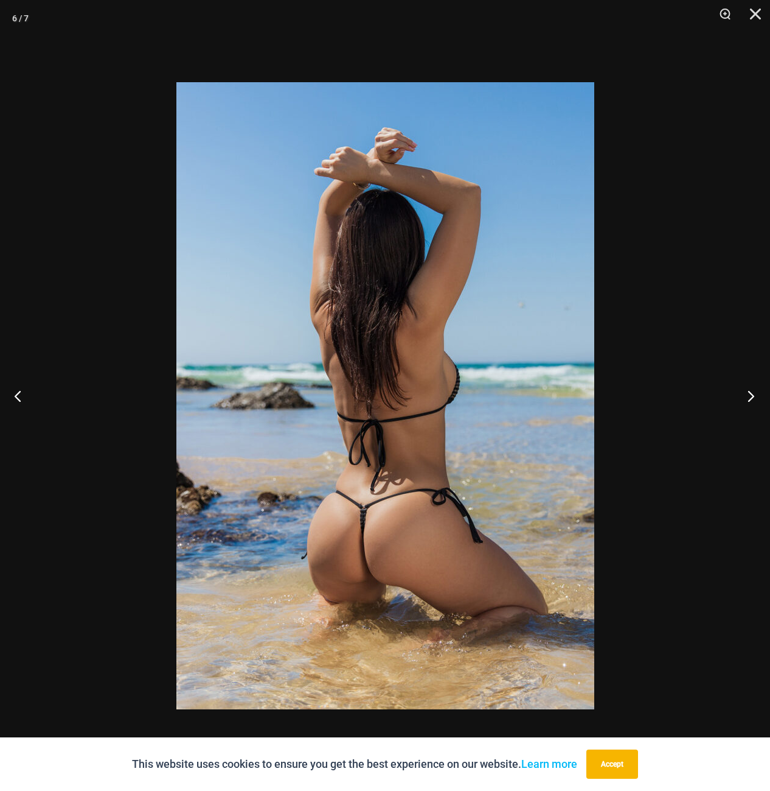
click at [757, 393] on button "Next" at bounding box center [748, 395] width 46 height 61
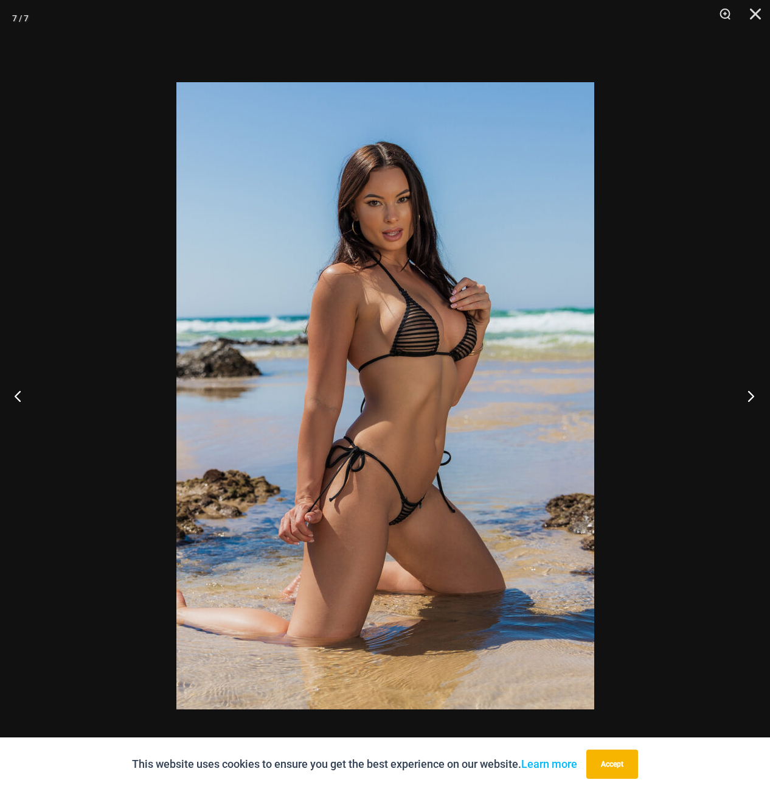
click at [757, 393] on button "Next" at bounding box center [748, 395] width 46 height 61
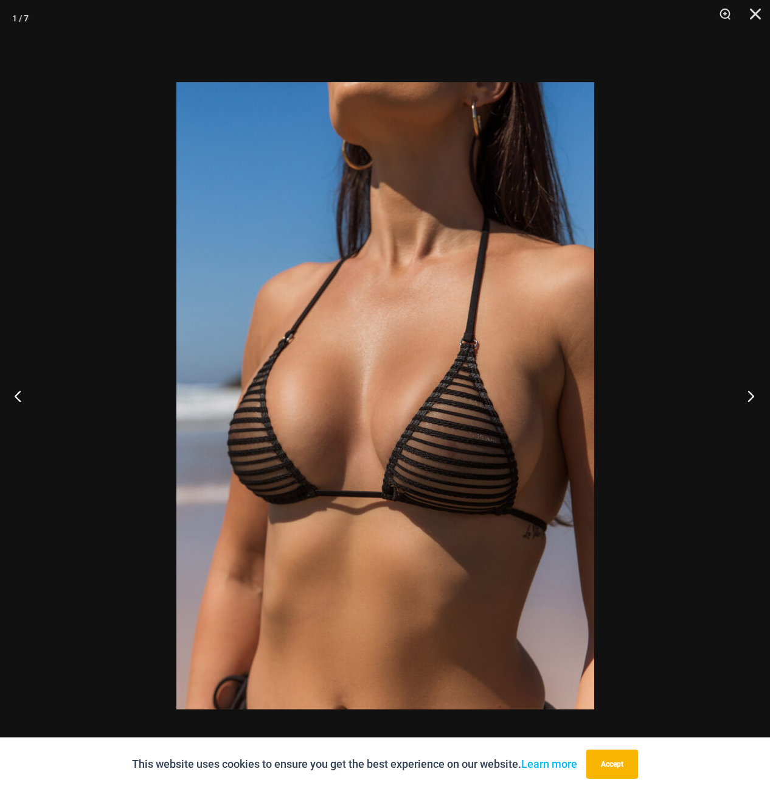
click at [757, 393] on button "Next" at bounding box center [748, 395] width 46 height 61
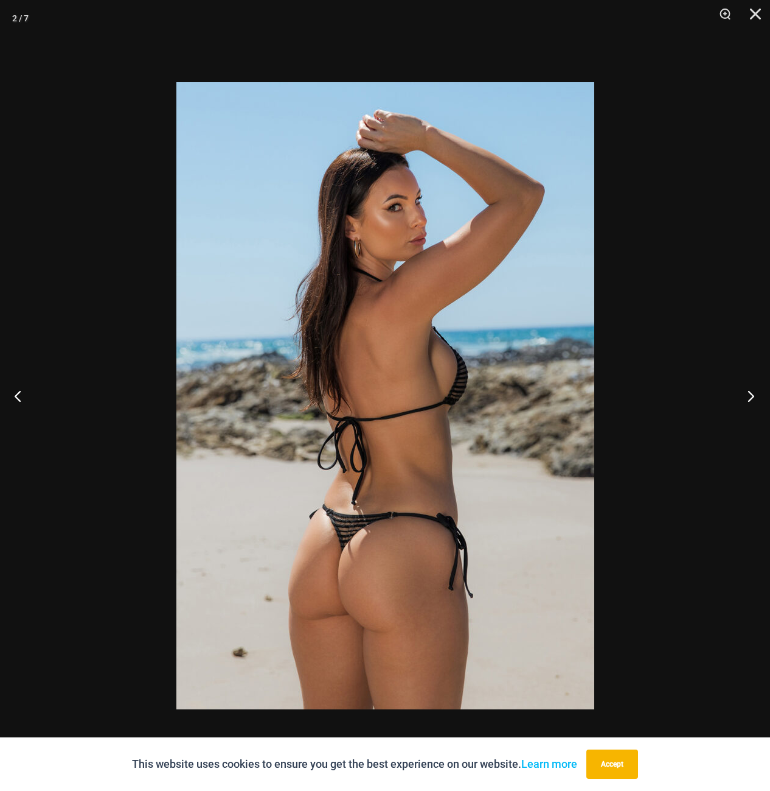
click at [757, 393] on button "Next" at bounding box center [748, 395] width 46 height 61
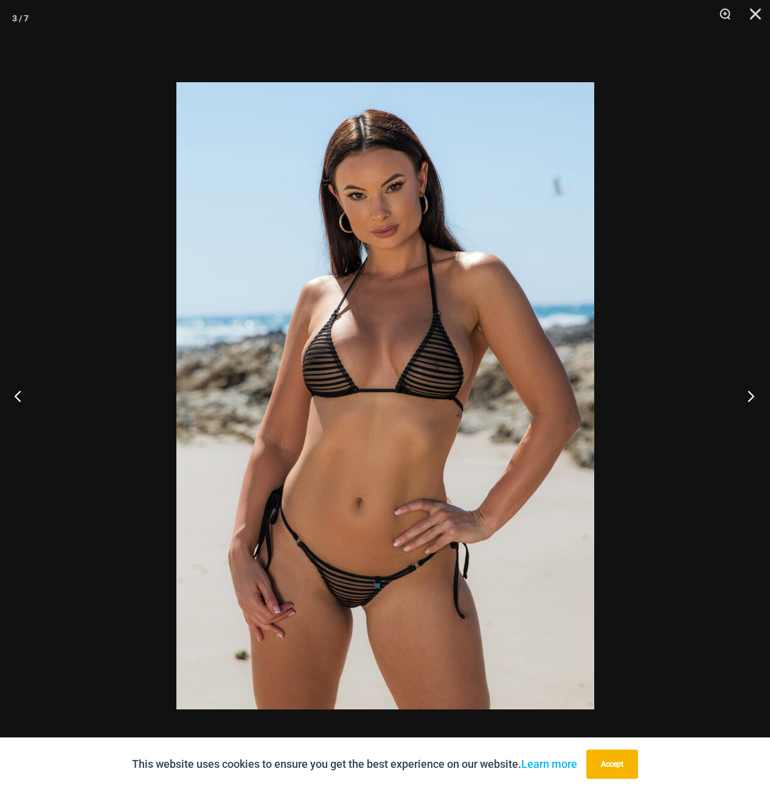
click at [757, 393] on button "Next" at bounding box center [748, 395] width 46 height 61
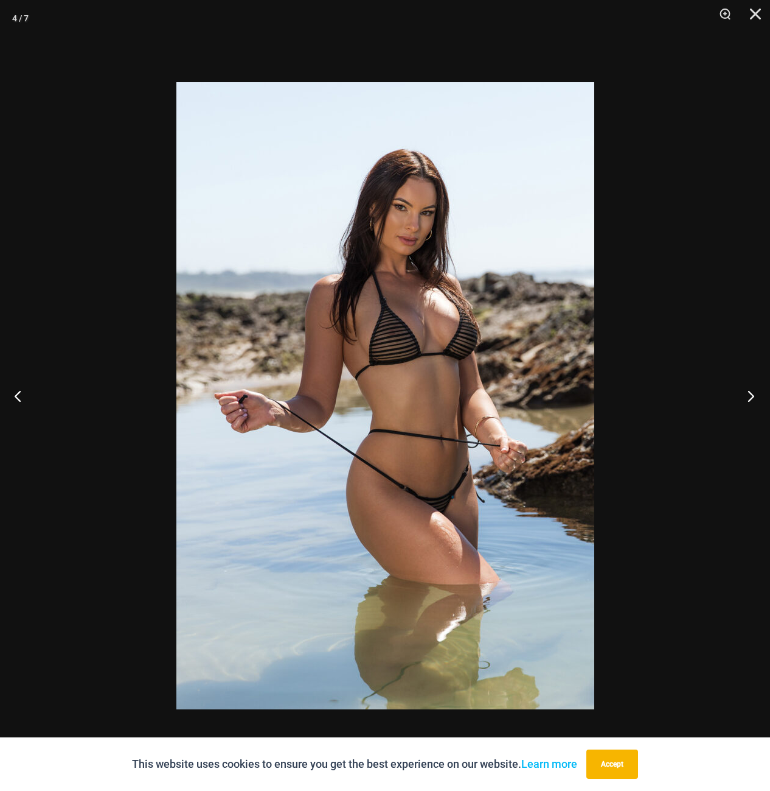
click at [757, 393] on button "Next" at bounding box center [748, 395] width 46 height 61
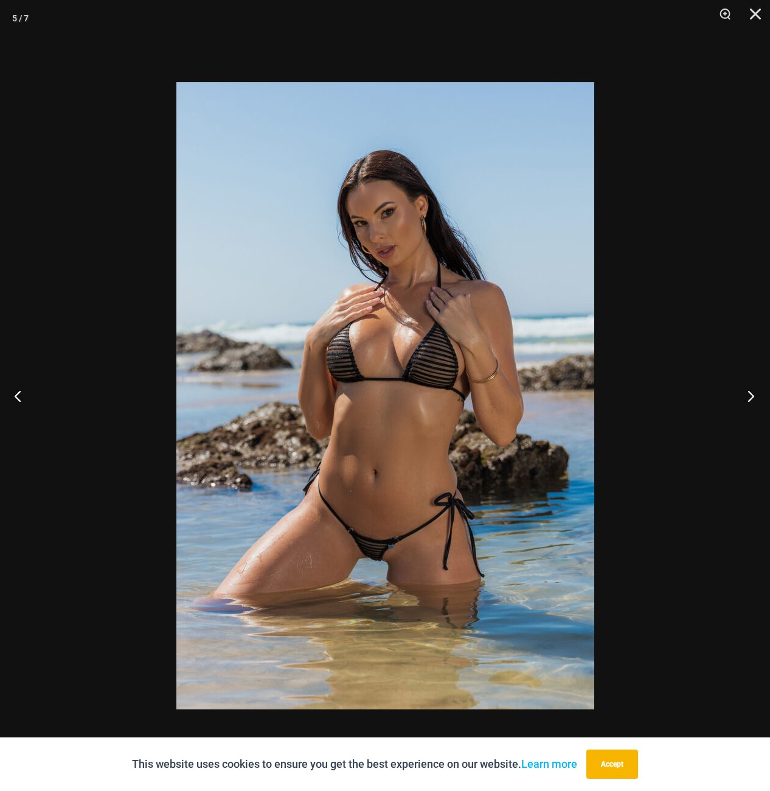
click at [757, 393] on button "Next" at bounding box center [748, 395] width 46 height 61
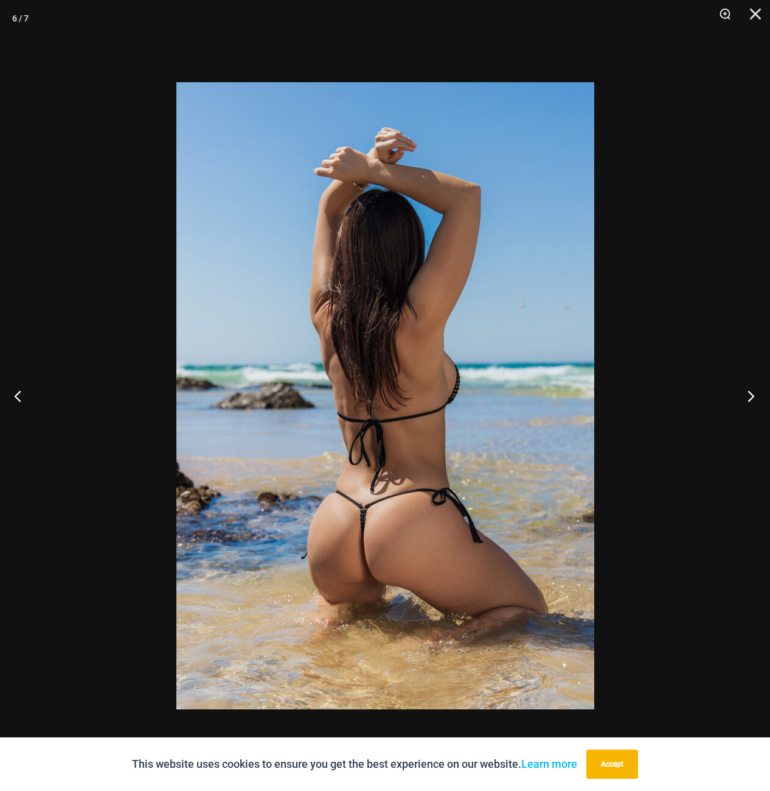
click at [757, 393] on button "Next" at bounding box center [748, 395] width 46 height 61
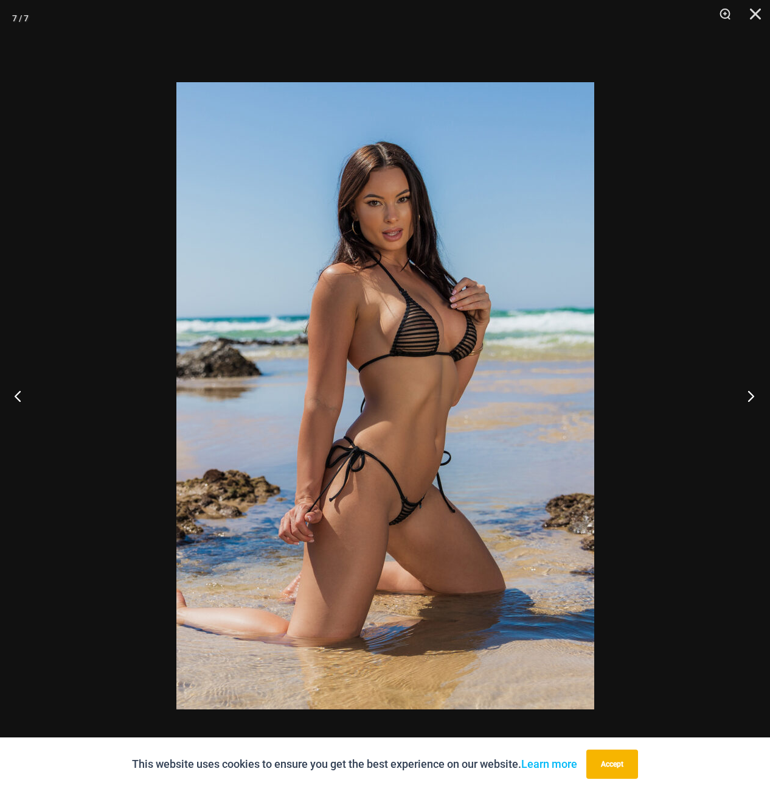
click at [757, 393] on button "Next" at bounding box center [748, 395] width 46 height 61
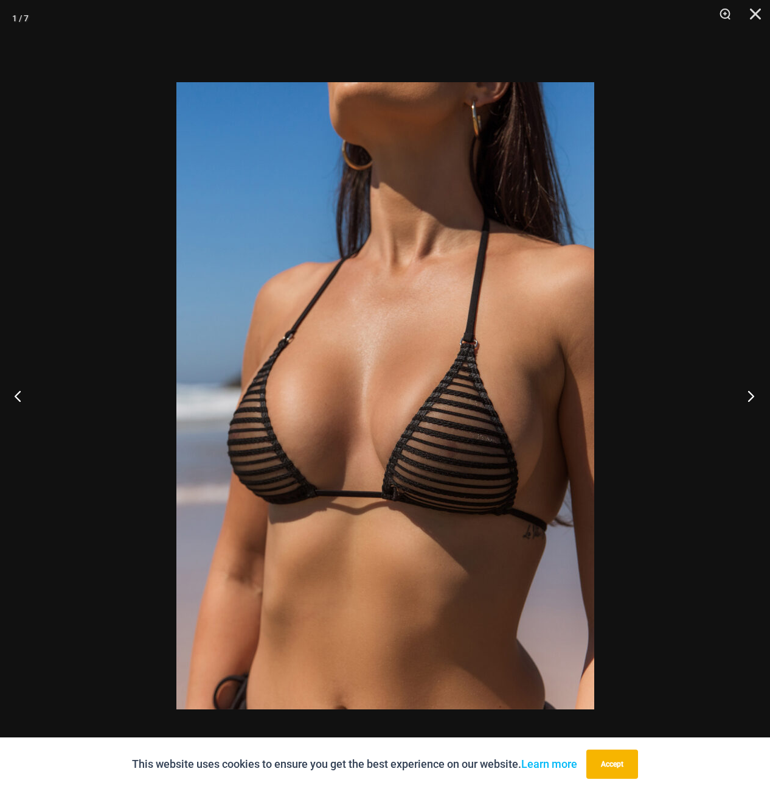
click at [757, 393] on button "Next" at bounding box center [748, 395] width 46 height 61
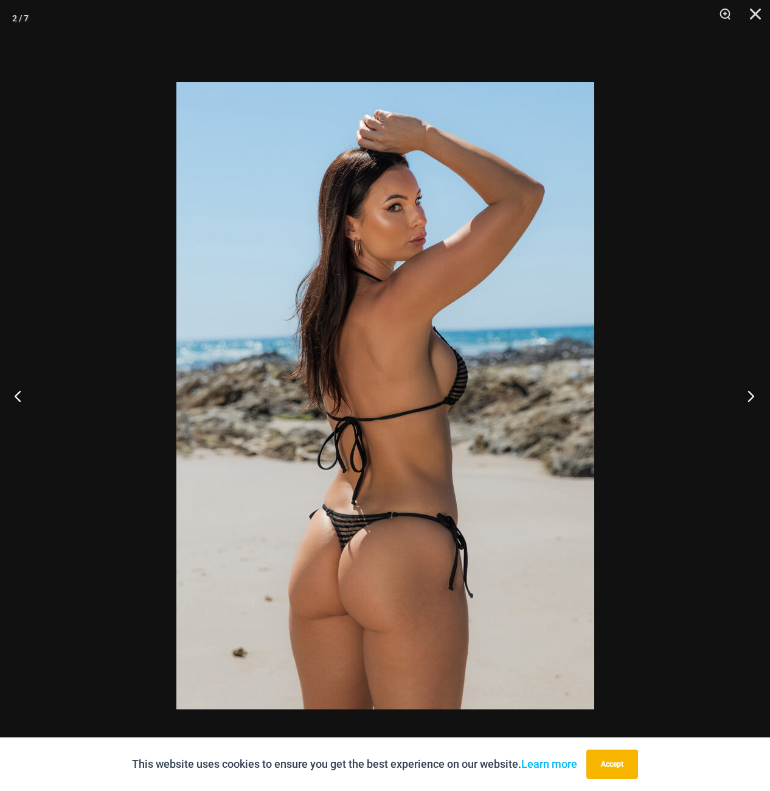
click at [757, 393] on button "Next" at bounding box center [748, 395] width 46 height 61
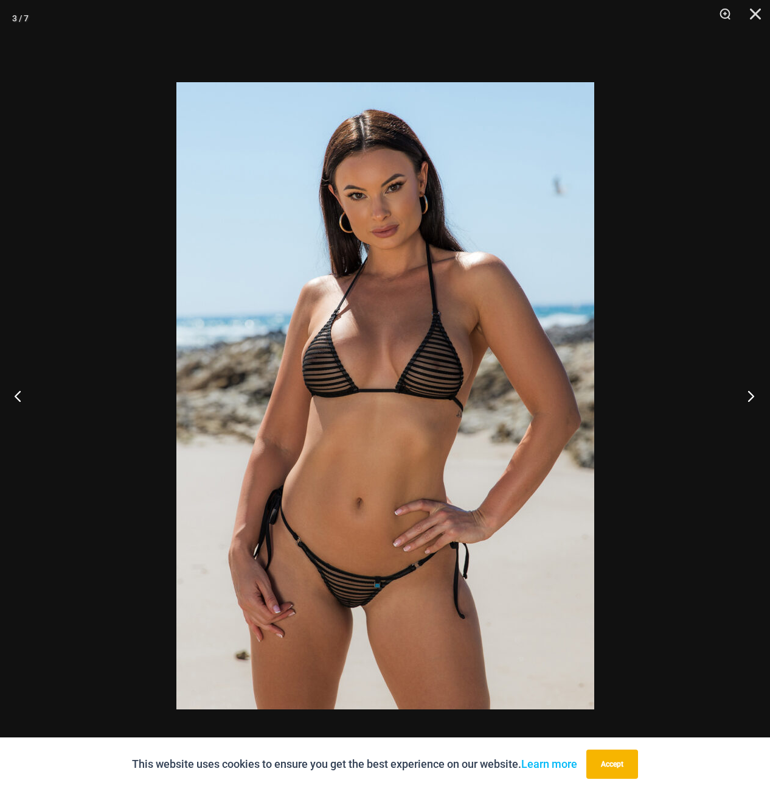
click at [757, 393] on button "Next" at bounding box center [748, 395] width 46 height 61
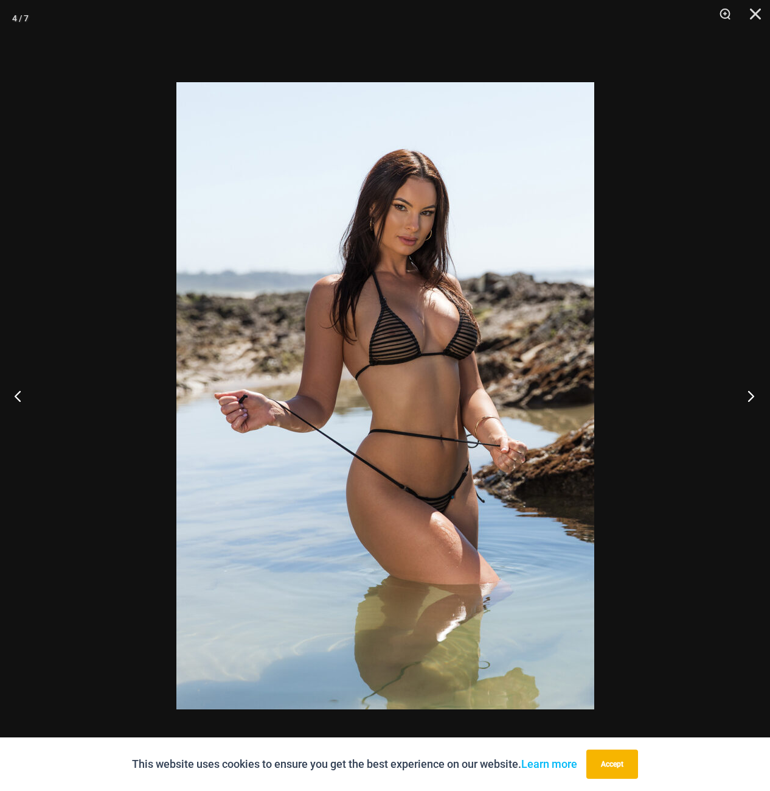
click at [757, 393] on button "Next" at bounding box center [748, 395] width 46 height 61
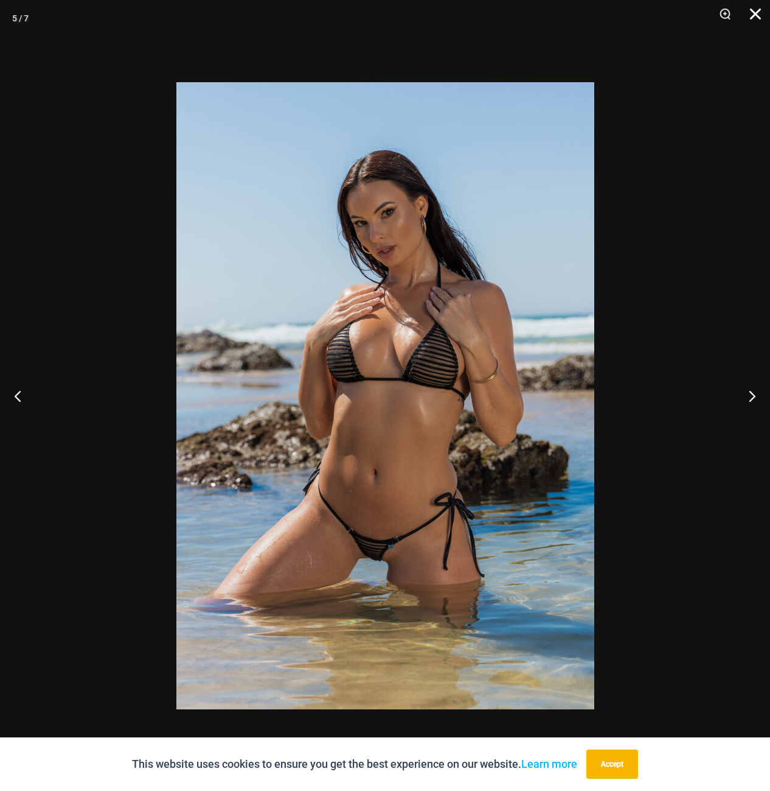
click at [757, 15] on button "Close" at bounding box center [751, 18] width 30 height 37
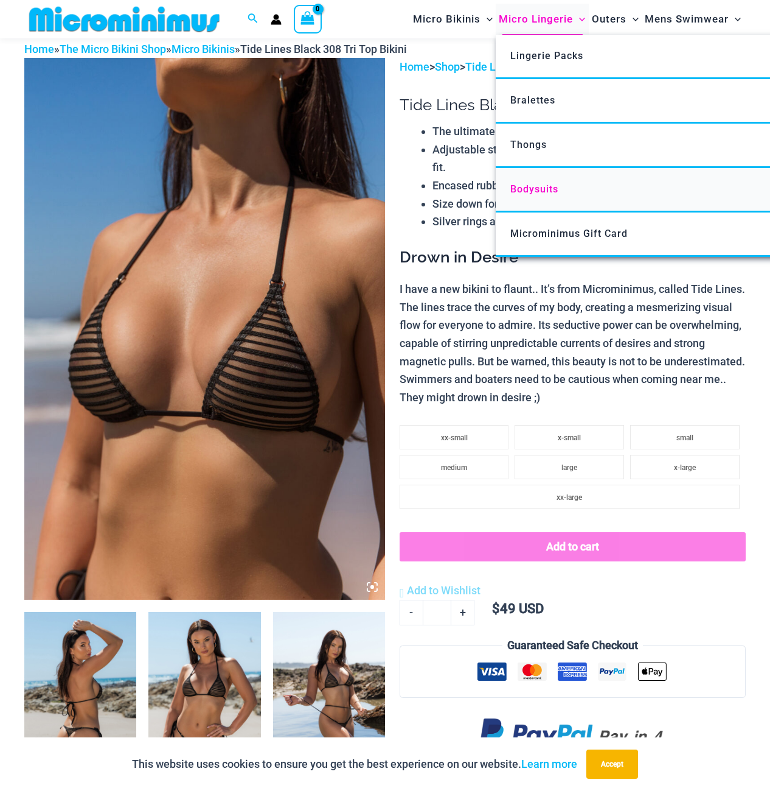
click at [534, 189] on span "Bodysuits" at bounding box center [535, 189] width 48 height 12
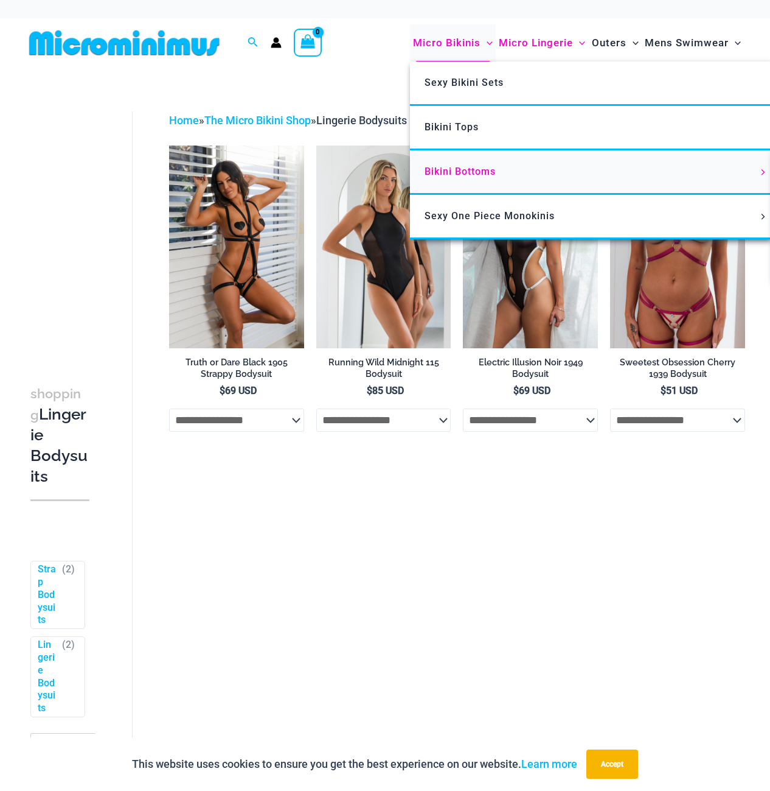
click at [456, 166] on span "Bikini Bottoms" at bounding box center [460, 172] width 71 height 12
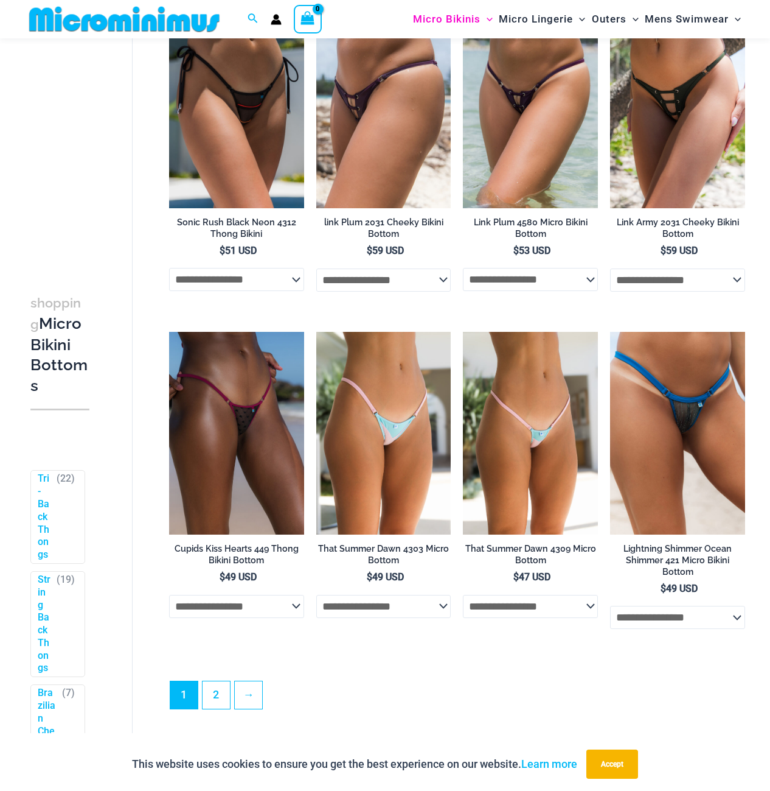
scroll to position [2734, 0]
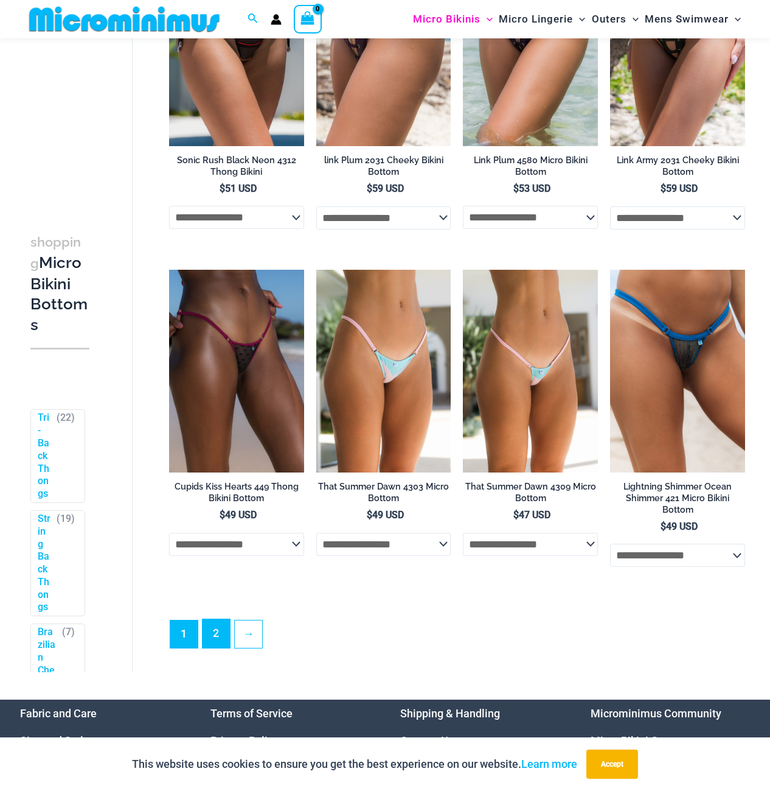
click at [216, 641] on link "2" at bounding box center [216, 633] width 27 height 29
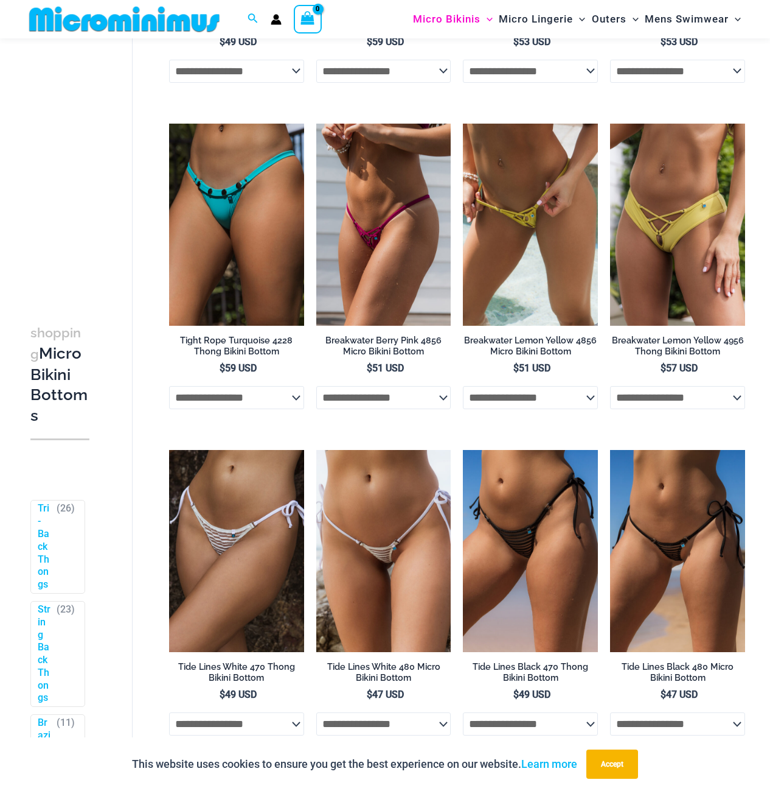
scroll to position [722, 0]
